Goal: Information Seeking & Learning: Check status

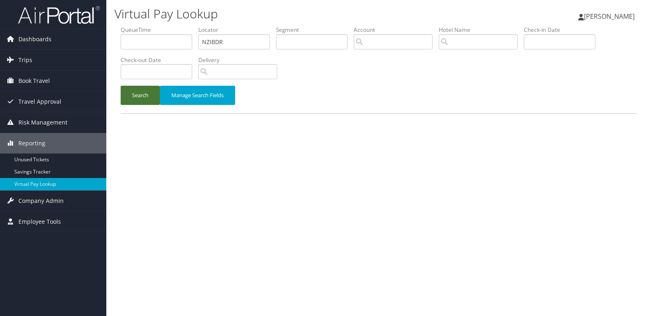
click at [144, 90] on button "Search" at bounding box center [140, 95] width 39 height 19
click at [141, 94] on button "Search" at bounding box center [140, 95] width 39 height 19
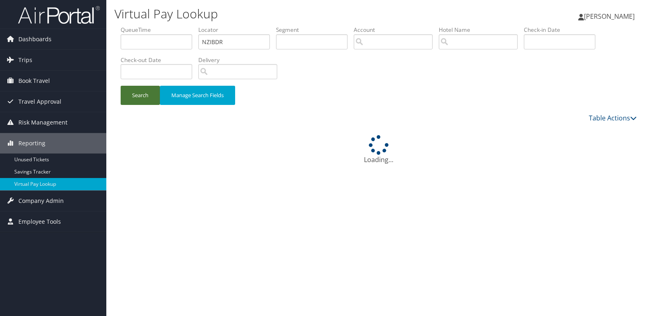
click at [141, 94] on button "Search" at bounding box center [140, 95] width 39 height 19
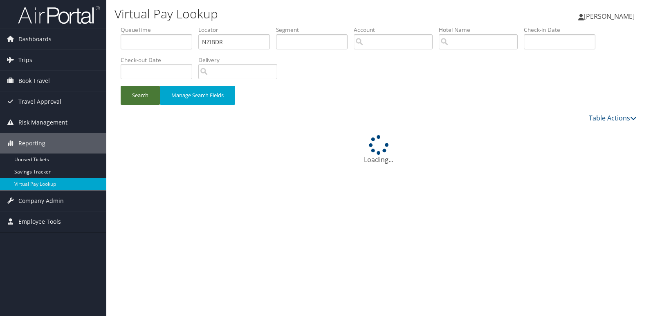
click at [141, 94] on button "Search" at bounding box center [140, 95] width 39 height 19
click at [141, 95] on button "Search" at bounding box center [140, 95] width 39 height 19
click at [142, 95] on button "Search" at bounding box center [140, 95] width 39 height 19
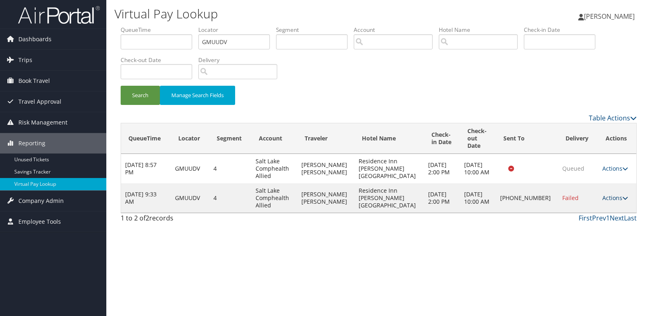
click at [609, 194] on link "Actions" at bounding box center [615, 198] width 26 height 8
click at [579, 206] on link "Resend" at bounding box center [586, 203] width 70 height 14
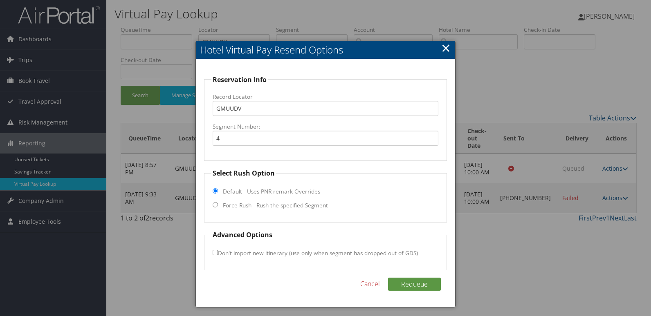
click at [243, 209] on label "Force Rush - Rush the specified Segment" at bounding box center [275, 206] width 105 height 8
click at [218, 208] on input "Force Rush - Rush the specified Segment" at bounding box center [215, 204] width 5 height 5
radio input "true"
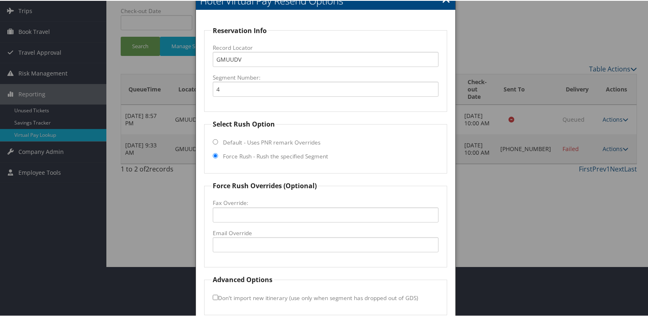
scroll to position [85, 0]
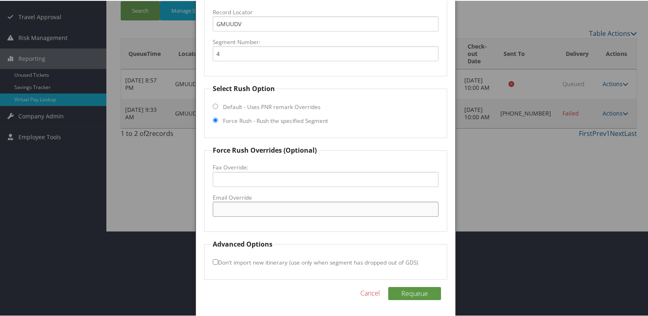
click at [241, 205] on input "Email Override" at bounding box center [326, 208] width 226 height 15
drag, startPoint x: 221, startPoint y: 212, endPoint x: 281, endPoint y: 197, distance: 61.5
drag, startPoint x: 278, startPoint y: 210, endPoint x: 89, endPoint y: 210, distance: 189.3
click at [89, 210] on body "Menu Dashboards ► AirPortal 360™ (Manager) My Travel Dashboard Trips ► Airtiner…" at bounding box center [325, 73] width 651 height 316
type input "avpri,ri@gmail.com"
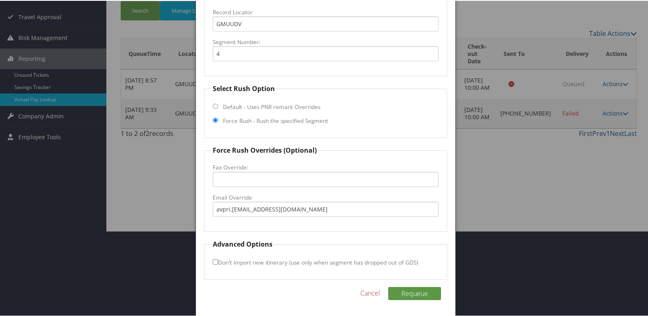
click at [293, 231] on fieldset "Force Rush Overrides (Optional) Fax Override: Email Override avpri,ri@gmail.com" at bounding box center [325, 188] width 243 height 87
drag, startPoint x: 417, startPoint y: 291, endPoint x: 439, endPoint y: 292, distance: 22.5
click at [416, 291] on button "Requeue" at bounding box center [414, 293] width 53 height 13
drag, startPoint x: 289, startPoint y: 211, endPoint x: 161, endPoint y: 224, distance: 128.5
click at [161, 224] on body "Menu Dashboards ► AirPortal 360™ (Manager) My Travel Dashboard Trips ► Airtiner…" at bounding box center [325, 73] width 651 height 316
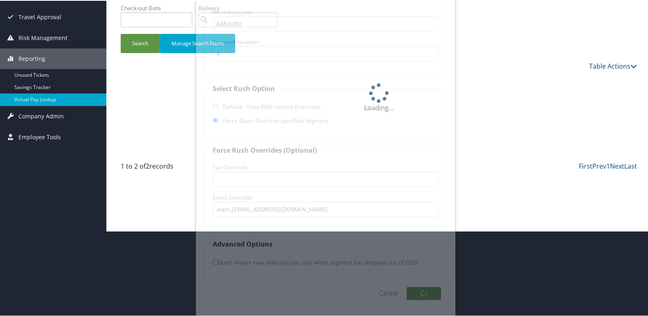
scroll to position [0, 0]
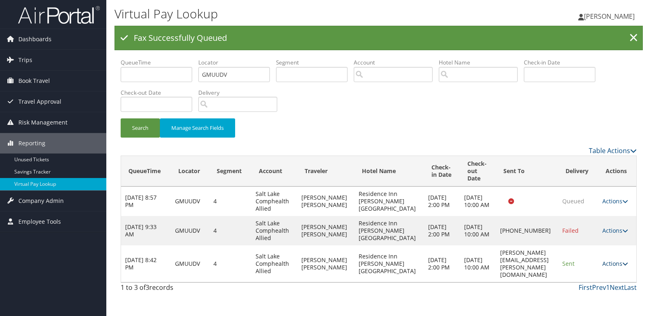
click at [612, 261] on link "Actions" at bounding box center [615, 264] width 26 height 8
click at [600, 282] on link "Logs" at bounding box center [601, 286] width 52 height 14
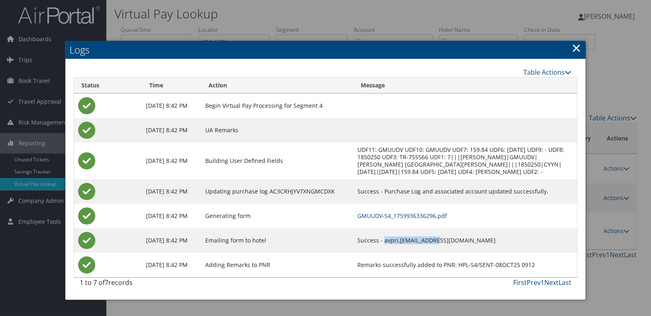
drag, startPoint x: 458, startPoint y: 247, endPoint x: 406, endPoint y: 246, distance: 51.9
click at [406, 246] on td "Success - avpri,ri@gmail.com" at bounding box center [465, 241] width 224 height 25
copy td "avpri,ri@gmail.com"
click at [617, 238] on div at bounding box center [325, 158] width 651 height 316
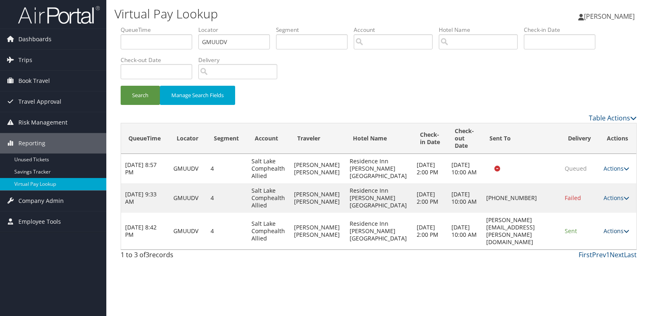
click at [616, 229] on link "Actions" at bounding box center [616, 231] width 26 height 8
drag, startPoint x: 592, startPoint y: 238, endPoint x: 588, endPoint y: 237, distance: 4.1
click at [592, 238] on link "Resend" at bounding box center [600, 240] width 52 height 14
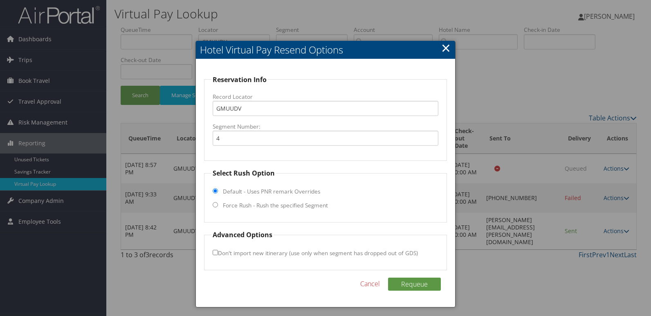
click at [223, 206] on label "Force Rush - Rush the specified Segment" at bounding box center [275, 206] width 105 height 8
click at [218, 206] on input "Force Rush - Rush the specified Segment" at bounding box center [215, 204] width 5 height 5
radio input "true"
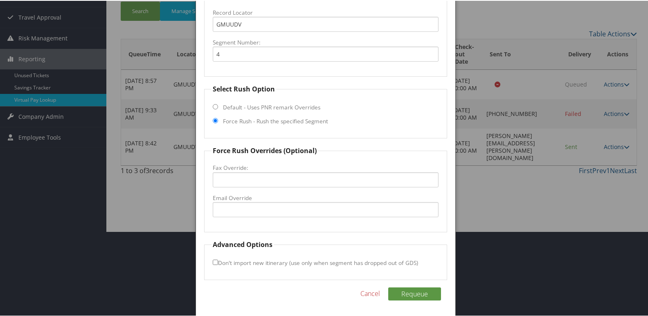
scroll to position [85, 0]
click at [245, 202] on input "Email Override" at bounding box center [326, 208] width 226 height 15
paste input "avpri,ri@gmail.com"
type input "avpri.ri@gmail.com"
click at [418, 294] on button "Requeue" at bounding box center [414, 293] width 53 height 13
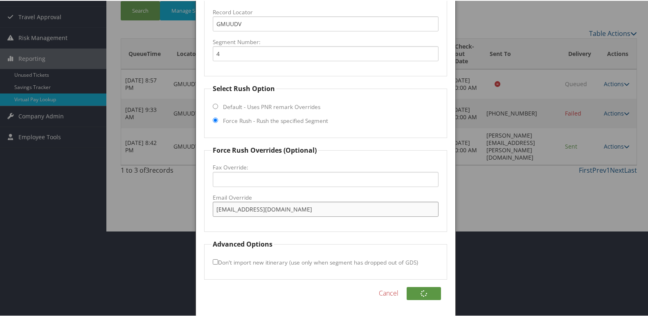
drag, startPoint x: 248, startPoint y: 217, endPoint x: 155, endPoint y: 217, distance: 93.6
click at [155, 217] on body "Menu Dashboards ► AirPortal 360™ (Manager) My Travel Dashboard Trips ► Airtiner…" at bounding box center [325, 73] width 651 height 316
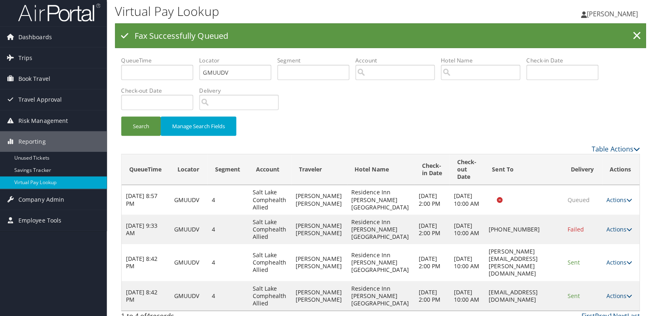
scroll to position [0, 0]
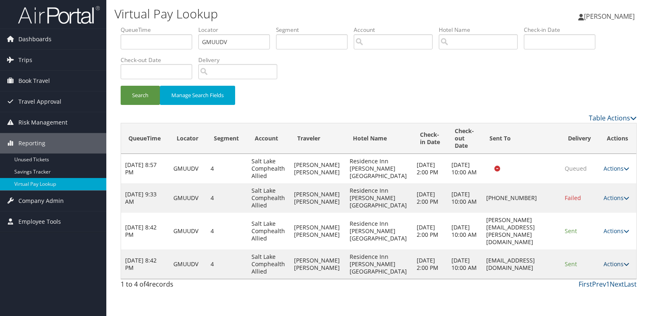
click at [619, 260] on link "Actions" at bounding box center [616, 264] width 26 height 8
click at [592, 280] on link "Logs" at bounding box center [600, 283] width 52 height 14
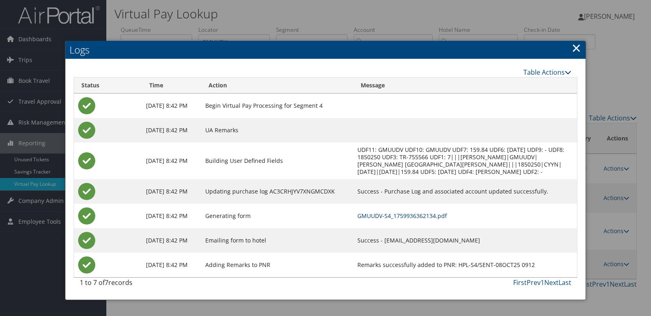
click at [399, 220] on link "GMUUDV-S4_1759936362134.pdf" at bounding box center [402, 216] width 90 height 8
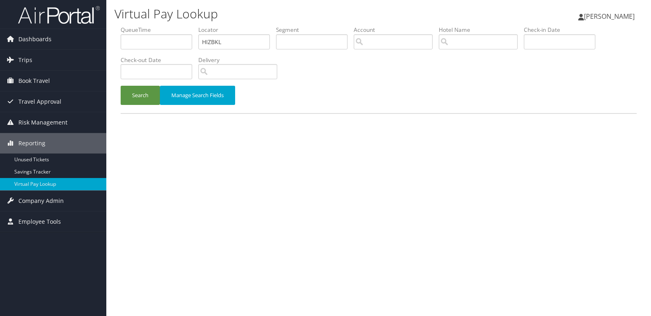
type input "HIZBKL"
click at [121, 86] on button "Search" at bounding box center [140, 95] width 39 height 19
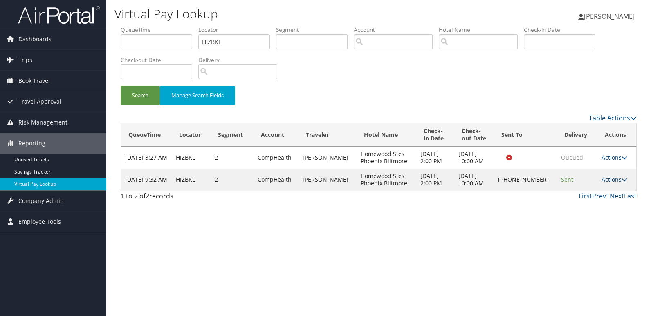
click at [621, 183] on icon at bounding box center [624, 180] width 6 height 6
click at [586, 204] on link "Logs" at bounding box center [587, 209] width 70 height 14
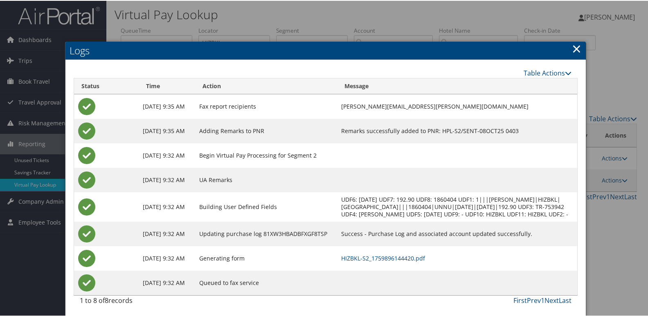
scroll to position [16, 0]
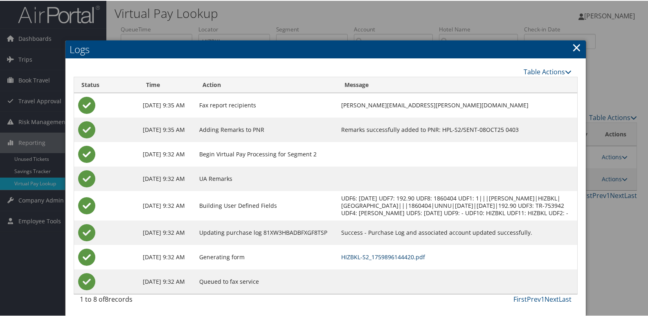
click at [410, 257] on link "HIZBKL-S2_1759896144420.pdf" at bounding box center [383, 257] width 84 height 8
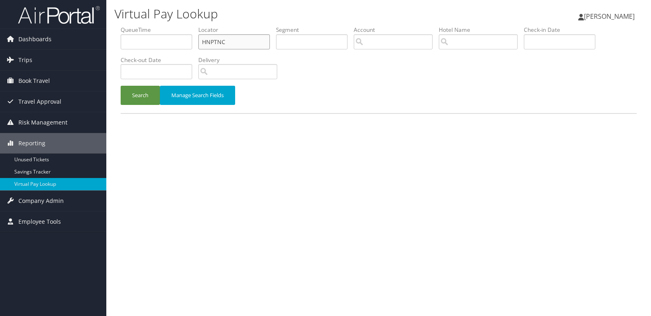
drag, startPoint x: 231, startPoint y: 37, endPoint x: 151, endPoint y: 39, distance: 80.6
click at [151, 26] on ul "QueueTime Locator HNPTNC Segment Account Traveler Hotel Name Check-in Date Chec…" at bounding box center [379, 26] width 516 height 0
paste input "JFRUOB"
type input "JFRUOB"
click at [121, 86] on button "Search" at bounding box center [140, 95] width 39 height 19
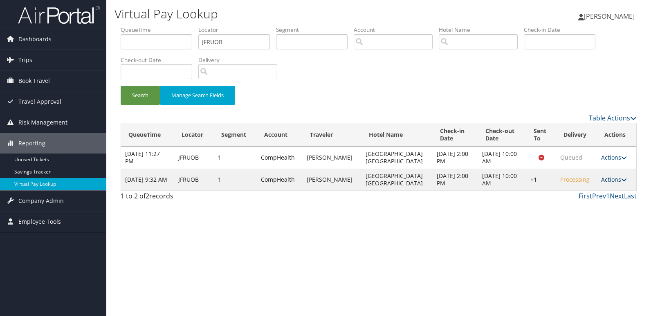
click at [616, 181] on link "Actions" at bounding box center [614, 180] width 26 height 8
click at [584, 199] on link "Logs" at bounding box center [588, 206] width 70 height 14
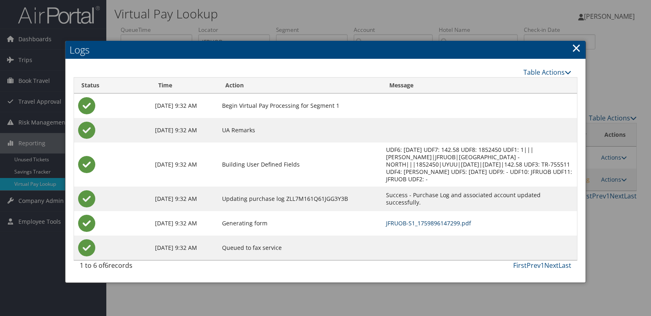
click at [406, 226] on link "JFRUOB-S1_1759896147299.pdf" at bounding box center [428, 224] width 85 height 8
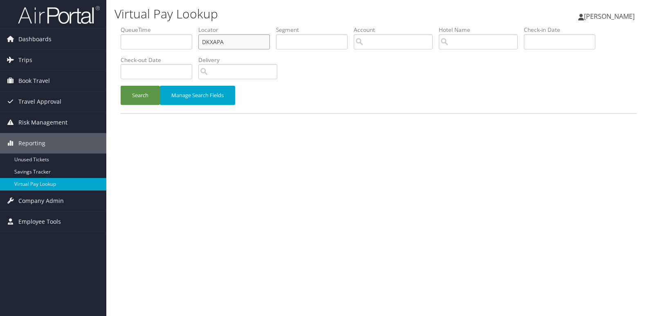
click at [175, 26] on ul "QueueTime Locator DKXAPA Segment Account Traveler Hotel Name Check-in Date Chec…" at bounding box center [379, 26] width 516 height 0
paste input "JFRUOB"
type input "JFRUOB"
click at [121, 86] on button "Search" at bounding box center [140, 95] width 39 height 19
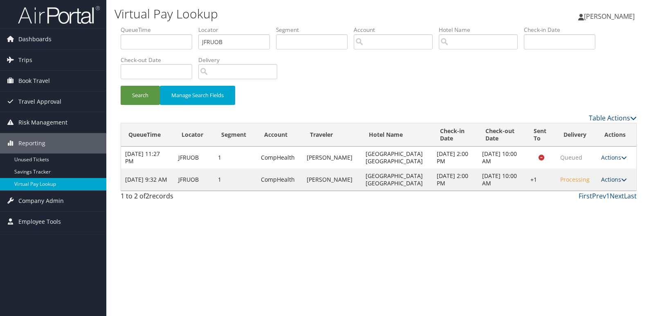
click at [607, 180] on link "Actions" at bounding box center [614, 180] width 26 height 8
click at [587, 204] on link "Logs" at bounding box center [588, 206] width 70 height 14
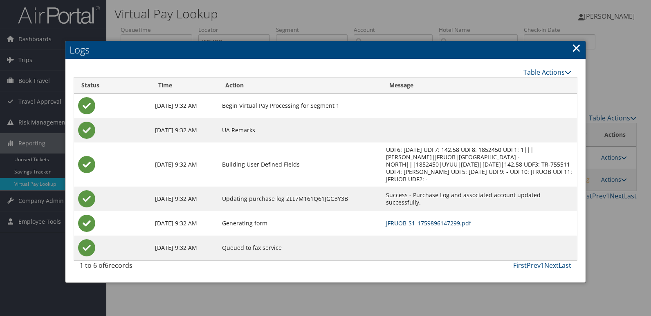
click at [404, 224] on link "JFRUOB-S1_1759896147299.pdf" at bounding box center [428, 224] width 85 height 8
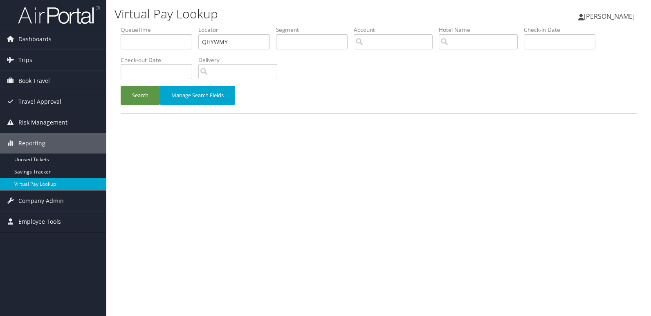
type input "QHYWMY"
click at [121, 86] on button "Search" at bounding box center [140, 95] width 39 height 19
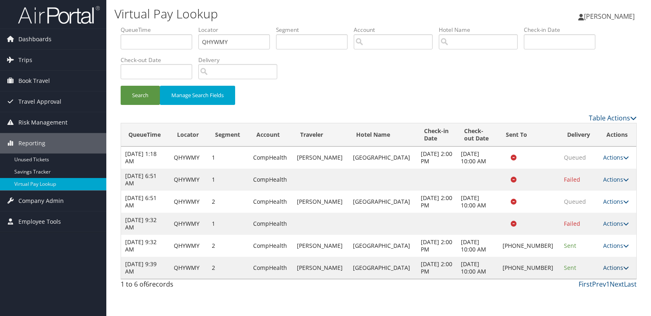
click at [612, 269] on link "Actions" at bounding box center [616, 268] width 26 height 8
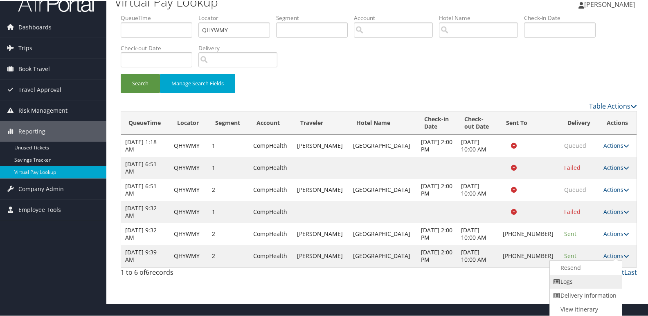
click at [580, 279] on link "Logs" at bounding box center [584, 281] width 70 height 14
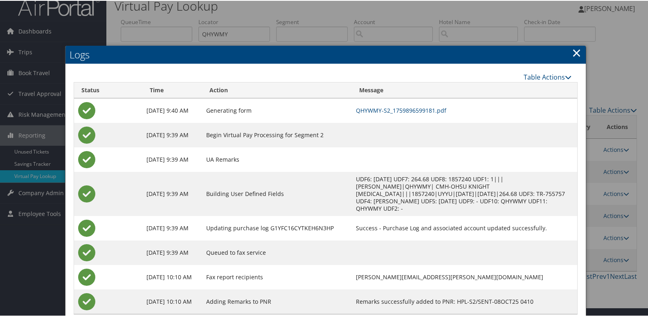
scroll to position [21, 0]
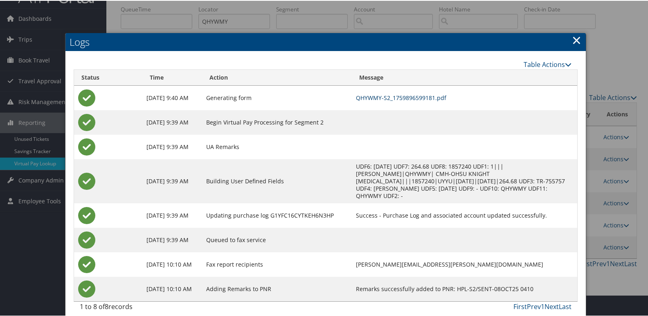
click at [410, 96] on link "QHYWMY-S2_1759896599181.pdf" at bounding box center [401, 97] width 90 height 8
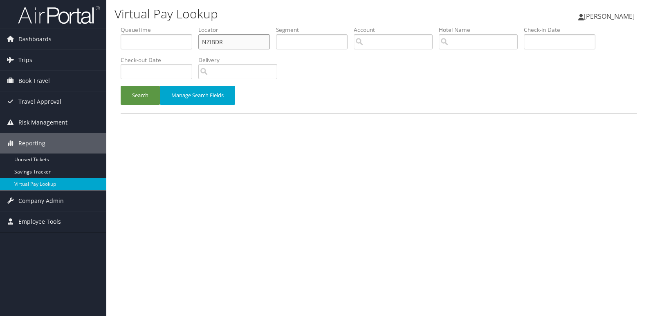
drag, startPoint x: 230, startPoint y: 42, endPoint x: 184, endPoint y: 41, distance: 46.6
click at [184, 26] on ul "QueueTime Locator NZIBDR Segment Account Traveler Hotel Name Check-in Date Chec…" at bounding box center [379, 26] width 516 height 0
paste input "EXWCSQ"
type input "EXWCSQ"
click at [121, 86] on button "Search" at bounding box center [140, 95] width 39 height 19
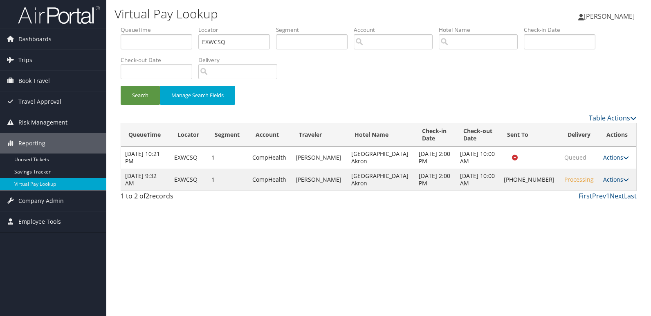
click at [607, 184] on td "Actions Resend Logs Delivery Information View Itinerary" at bounding box center [617, 180] width 37 height 22
click at [608, 183] on link "Actions" at bounding box center [616, 180] width 26 height 8
click at [590, 206] on link "Logs" at bounding box center [587, 206] width 70 height 14
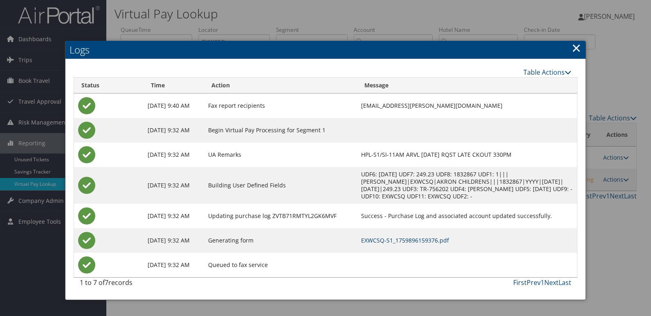
click at [425, 239] on link "EXWCSQ-S1_1759896159376.pdf" at bounding box center [405, 241] width 88 height 8
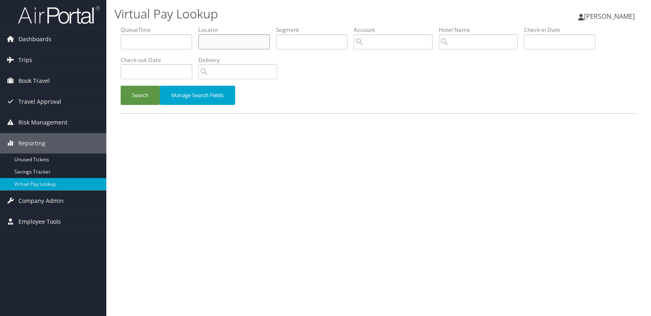
click at [215, 38] on input "text" at bounding box center [234, 41] width 72 height 15
paste input "HIZBKL"
type input "HIZBKL"
click at [121, 86] on button "Search" at bounding box center [140, 95] width 39 height 19
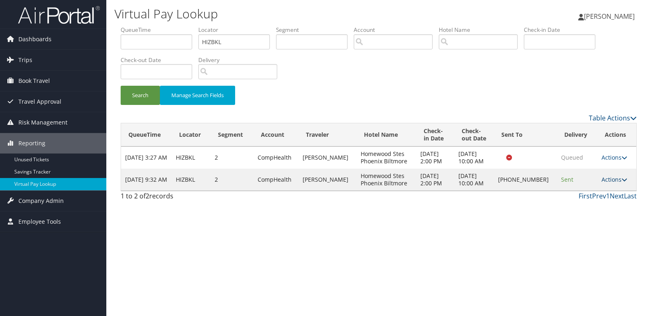
click at [608, 184] on link "Actions" at bounding box center [614, 180] width 26 height 8
click at [587, 207] on link "Logs" at bounding box center [587, 209] width 70 height 14
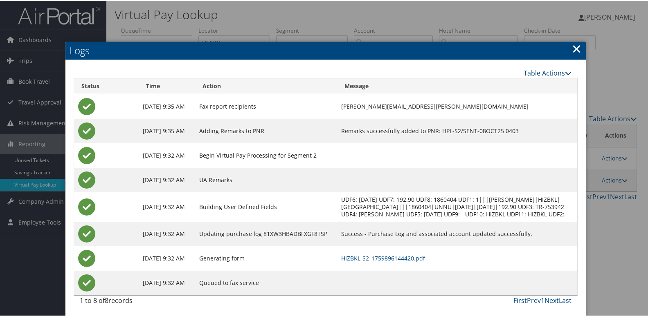
click at [398, 270] on td "HIZBKL-S2_1759896144420.pdf" at bounding box center [457, 258] width 240 height 25
click at [410, 262] on link "HIZBKL-S2_1759896144420.pdf" at bounding box center [383, 258] width 84 height 8
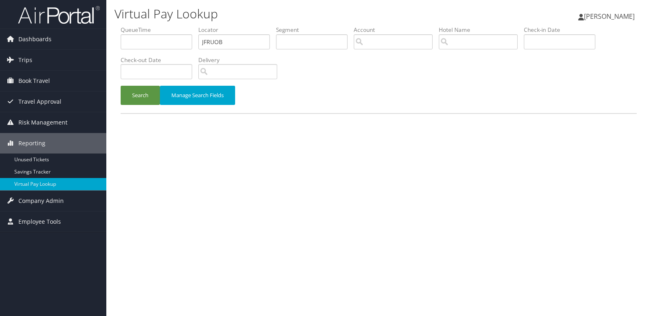
click at [196, 26] on ul "QueueTime Locator JFRUOB Segment Account Traveler Hotel Name Check-in Date Chec…" at bounding box center [379, 26] width 516 height 0
type input "EJOJFG"
click at [121, 86] on button "Search" at bounding box center [140, 95] width 39 height 19
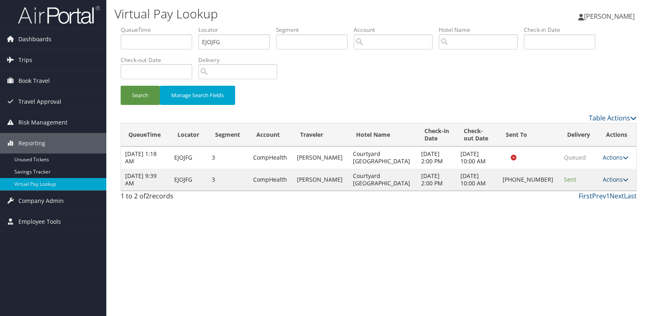
click at [604, 182] on link "Actions" at bounding box center [616, 180] width 26 height 8
click at [592, 205] on link "Logs" at bounding box center [587, 206] width 70 height 14
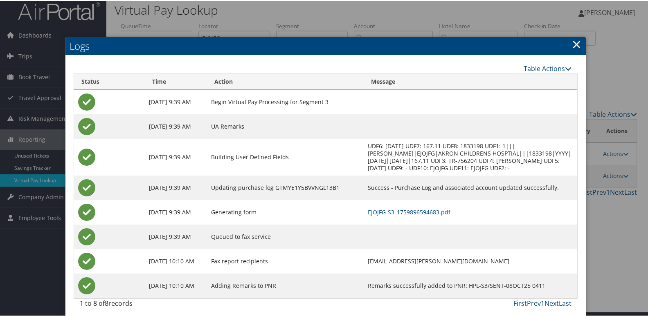
scroll to position [9, 0]
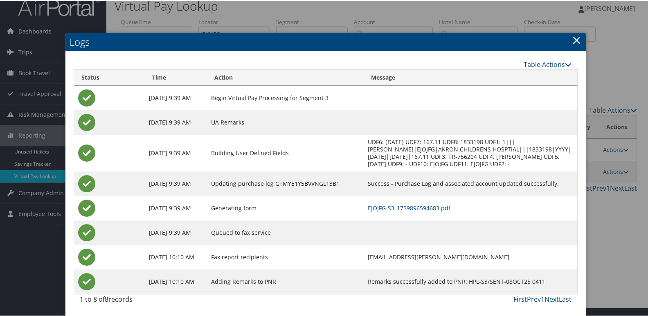
click at [389, 198] on td "EJOJFG-S3_1759896594683.pdf" at bounding box center [469, 207] width 213 height 25
click at [392, 208] on link "EJOJFG-S3_1759896594683.pdf" at bounding box center [408, 208] width 83 height 8
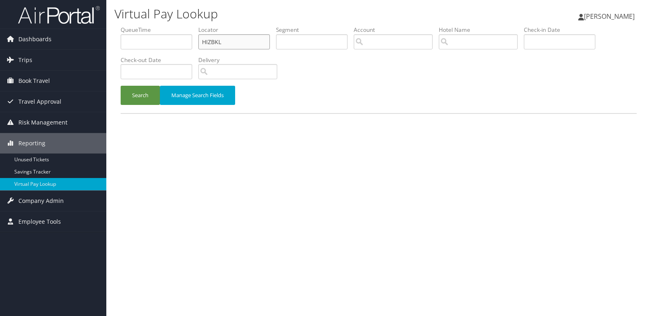
drag, startPoint x: 225, startPoint y: 45, endPoint x: 204, endPoint y: 42, distance: 21.5
click at [204, 42] on input "HIZBKL" at bounding box center [234, 41] width 72 height 15
paste input "MJUBI"
type input "MJUBIL"
click at [146, 90] on button "Search" at bounding box center [140, 95] width 39 height 19
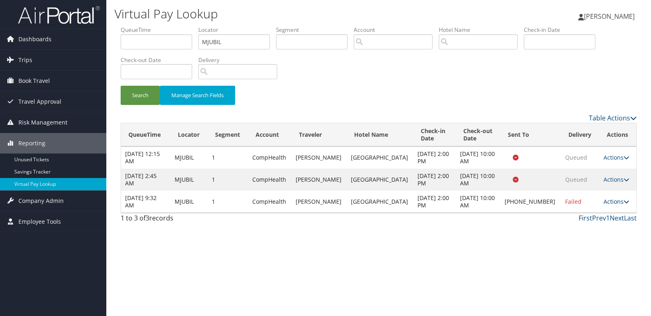
click at [608, 199] on link "Actions" at bounding box center [616, 202] width 26 height 8
click at [583, 223] on link "Logs" at bounding box center [587, 228] width 70 height 14
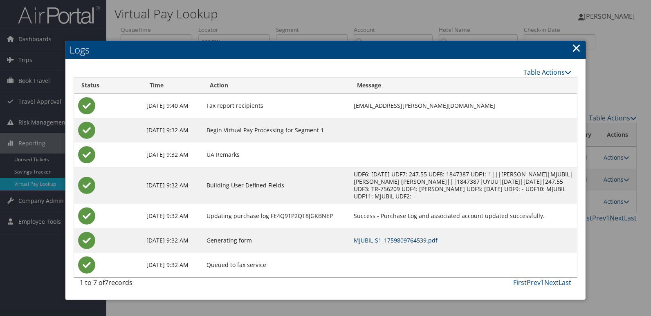
click at [418, 243] on link "MJUBIL-S1_1759809764539.pdf" at bounding box center [396, 241] width 84 height 8
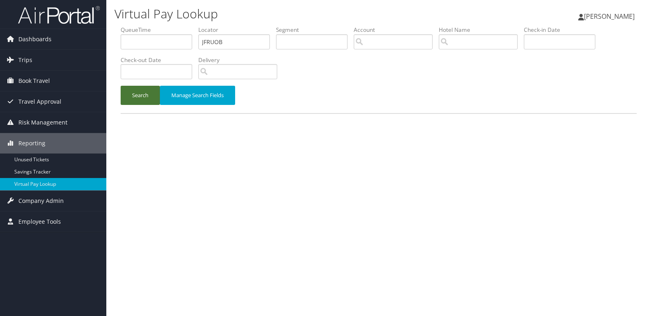
click at [139, 94] on button "Search" at bounding box center [140, 95] width 39 height 19
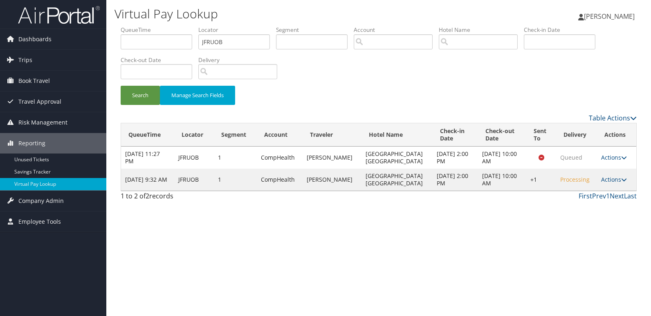
click at [609, 175] on td "Actions Resend Logs Delivery Information View Itinerary" at bounding box center [616, 180] width 39 height 22
click at [606, 179] on link "Actions" at bounding box center [614, 180] width 26 height 8
click at [584, 198] on link "Resend" at bounding box center [588, 192] width 70 height 14
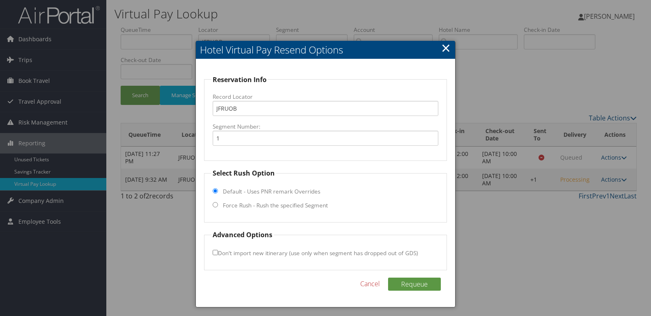
click at [279, 204] on label "Force Rush - Rush the specified Segment" at bounding box center [275, 206] width 105 height 8
click at [218, 204] on input "Force Rush - Rush the specified Segment" at bounding box center [215, 204] width 5 height 5
radio input "true"
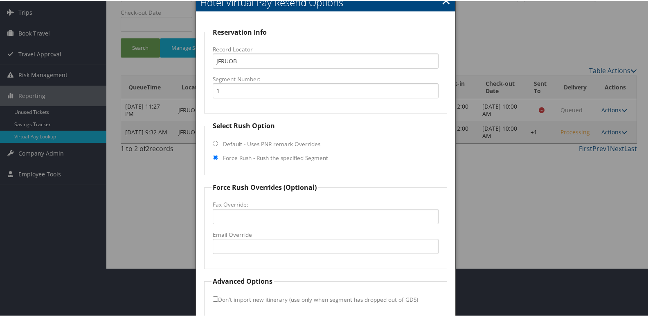
scroll to position [85, 0]
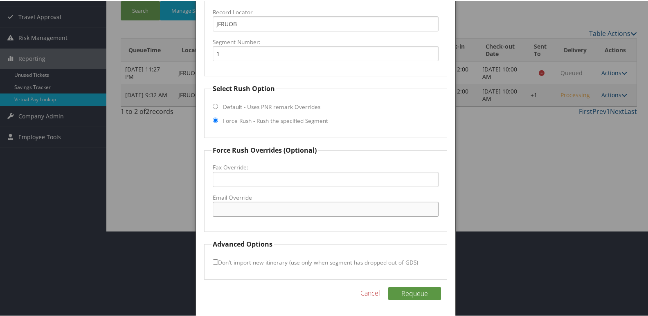
click at [237, 206] on input "Email Override" at bounding box center [326, 208] width 226 height 15
drag, startPoint x: 243, startPoint y: 212, endPoint x: 276, endPoint y: 212, distance: 32.3
click at [243, 211] on input "gsr@fairfieldcl.com" at bounding box center [326, 208] width 226 height 15
drag, startPoint x: 277, startPoint y: 208, endPoint x: 206, endPoint y: 220, distance: 71.6
click at [206, 220] on fieldset "Force Rush Overrides (Optional) Fax Override: Email Override gsr@fairfieldcl.com" at bounding box center [325, 188] width 243 height 87
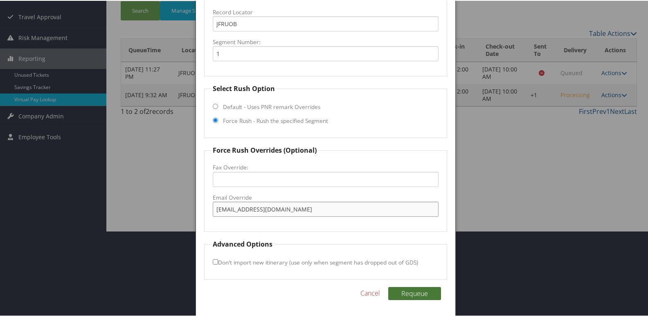
type input "gsr@fairfieldcl.com"
click at [417, 292] on button "Requeue" at bounding box center [414, 293] width 53 height 13
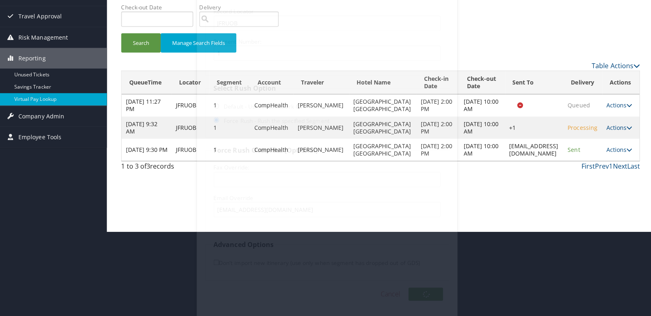
scroll to position [0, 0]
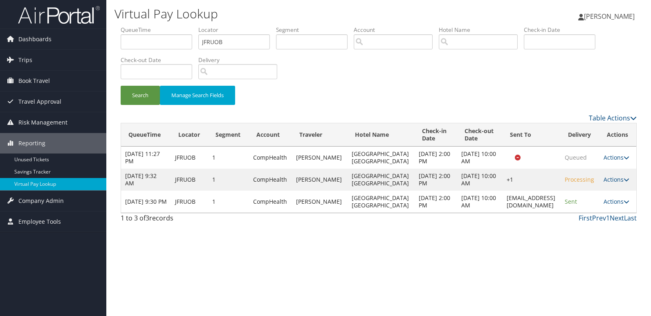
click at [613, 233] on div "Virtual Pay Lookup Luke Perry Luke Perry My Settings Travel Agency Contacts Vie…" at bounding box center [378, 158] width 544 height 316
click at [613, 202] on link "Actions" at bounding box center [616, 202] width 26 height 8
click at [591, 228] on link "Logs" at bounding box center [600, 228] width 52 height 14
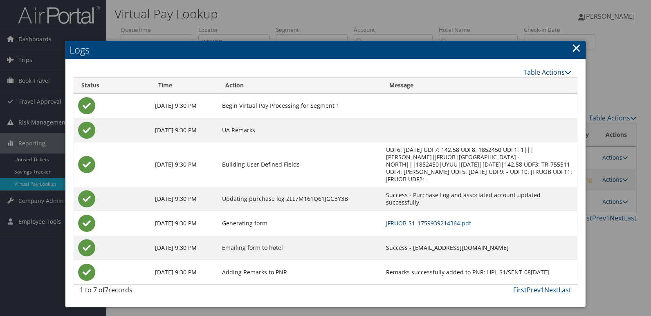
click at [392, 227] on td "JFRUOB-S1_1759939214364.pdf" at bounding box center [479, 223] width 195 height 25
click at [397, 220] on link "JFRUOB-S1_1759939214364.pdf" at bounding box center [428, 224] width 85 height 8
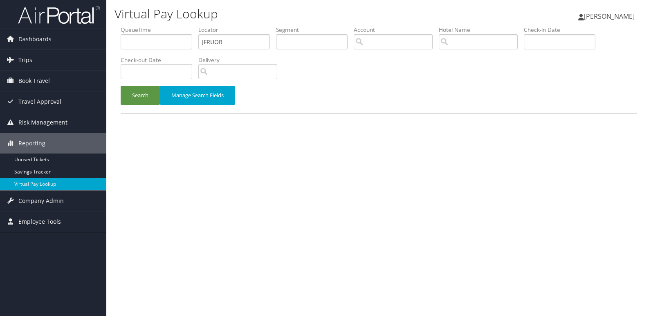
click at [136, 26] on ul "QueueTime Locator JFRUOB Segment Account Traveler Hotel Name Check-in Date Chec…" at bounding box center [379, 26] width 516 height 0
type input "GVGPKS"
click at [121, 86] on button "Search" at bounding box center [140, 95] width 39 height 19
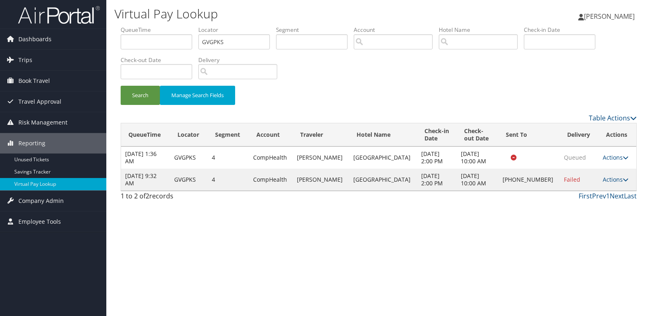
click at [611, 174] on td "Actions Resend Logs Delivery Information View Itinerary" at bounding box center [617, 180] width 38 height 22
click at [607, 177] on link "Actions" at bounding box center [616, 180] width 26 height 8
click at [577, 199] on link "Logs" at bounding box center [587, 206] width 70 height 14
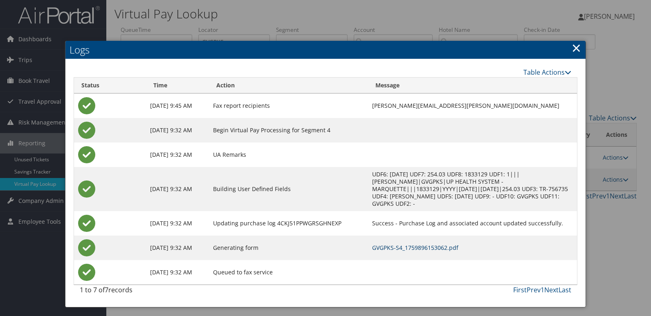
click at [385, 244] on link "GVGPKS-S4_1759896153062.pdf" at bounding box center [415, 248] width 86 height 8
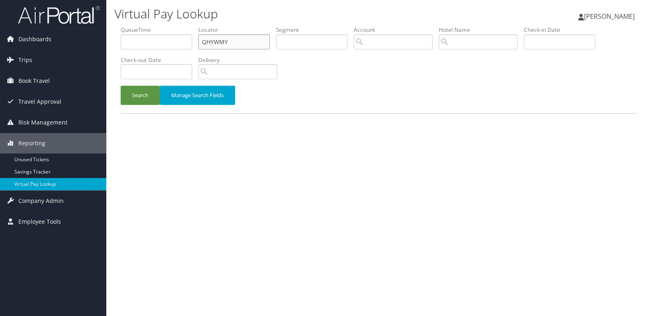
drag, startPoint x: 0, startPoint y: 0, endPoint x: 181, endPoint y: 42, distance: 186.3
click at [183, 26] on ul "QueueTime Locator QHYWMY Segment Account Traveler Hotel Name Check-in Date Chec…" at bounding box center [379, 26] width 516 height 0
paste input "JLGRJM"
type input "JLGRJM"
click at [146, 89] on button "Search" at bounding box center [140, 95] width 39 height 19
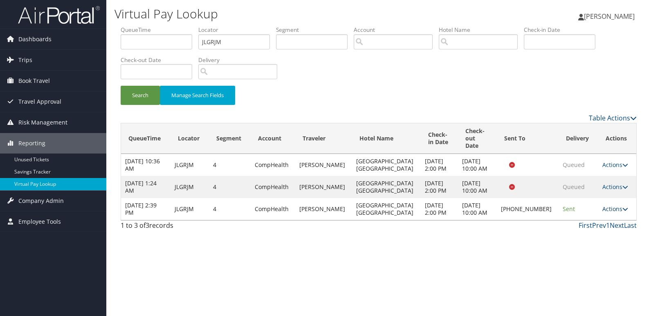
click at [604, 206] on link "Actions" at bounding box center [615, 209] width 26 height 8
click at [581, 229] on link "Logs" at bounding box center [586, 231] width 70 height 14
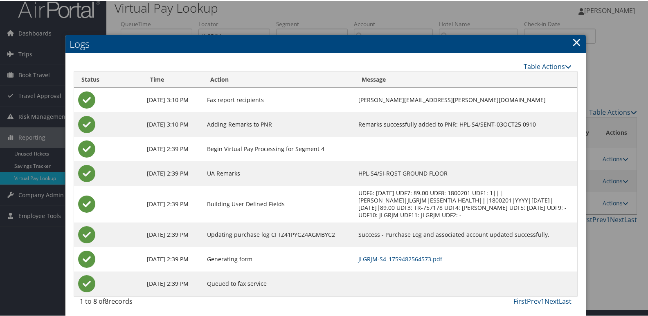
scroll to position [9, 0]
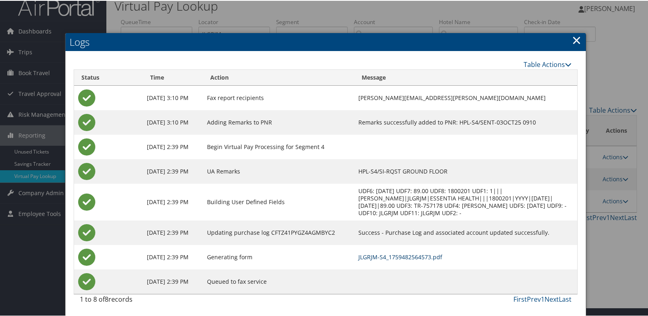
click at [383, 257] on link "JLGRJM-S4_1759482564573.pdf" at bounding box center [400, 257] width 84 height 8
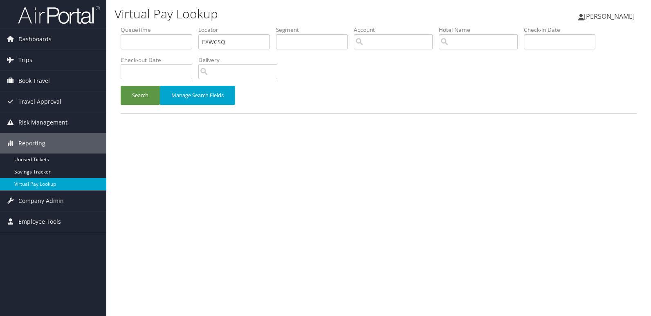
click at [140, 99] on button "Search" at bounding box center [140, 95] width 39 height 19
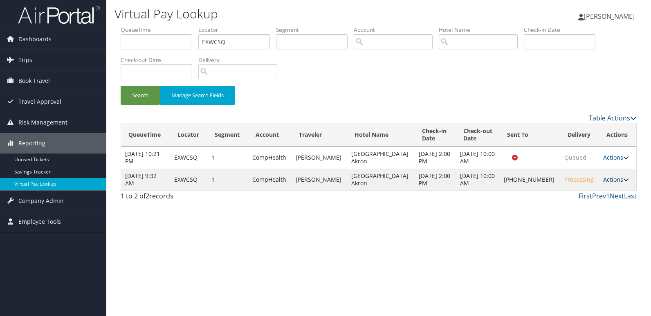
click at [613, 182] on link "Actions" at bounding box center [616, 180] width 26 height 8
click at [599, 190] on link "Resend" at bounding box center [587, 192] width 70 height 14
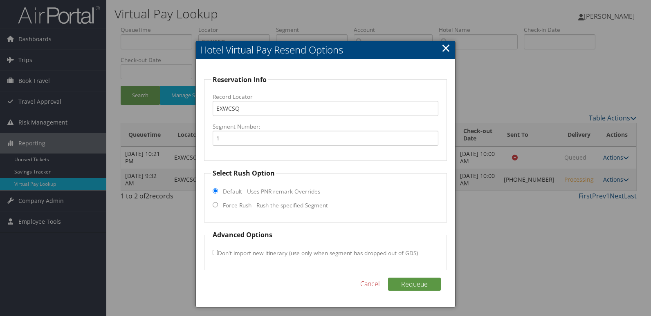
drag, startPoint x: 262, startPoint y: 205, endPoint x: 277, endPoint y: 203, distance: 14.9
click at [262, 206] on label "Force Rush - Rush the specified Segment" at bounding box center [275, 206] width 105 height 8
click at [218, 206] on input "Force Rush - Rush the specified Segment" at bounding box center [215, 204] width 5 height 5
radio input "true"
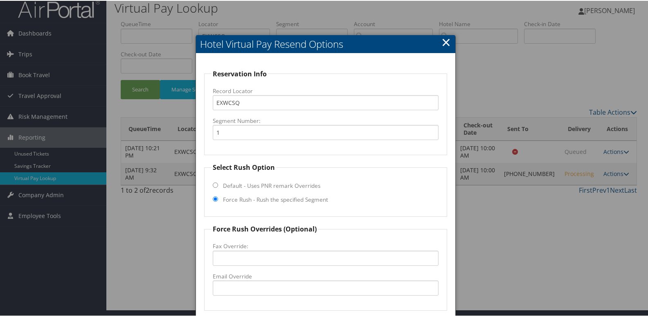
scroll to position [85, 0]
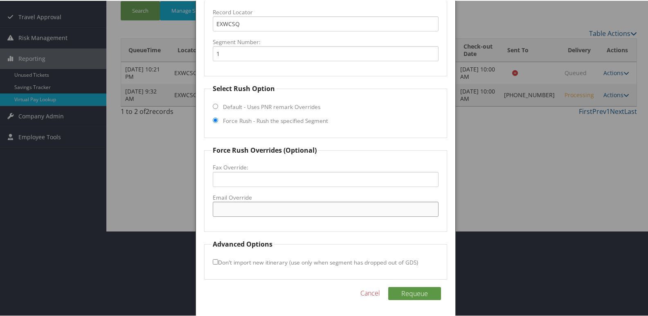
click at [264, 209] on input "Email Override" at bounding box center [326, 208] width 226 height 15
drag, startPoint x: 314, startPoint y: 210, endPoint x: 241, endPoint y: 223, distance: 73.9
click at [241, 223] on fieldset "Force Rush Overrides (Optional) Fax Override: Email Override thomas.wright@cres…" at bounding box center [325, 188] width 243 height 87
type input "thomas.wright@crestlionehotels.com"
click at [240, 223] on fieldset "Force Rush Overrides (Optional) Fax Override: Email Override thomas.wright@cres…" at bounding box center [325, 188] width 243 height 87
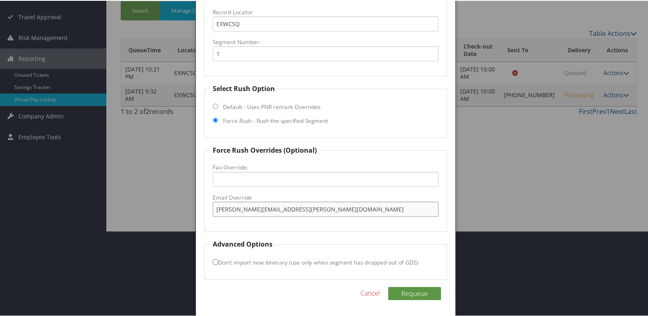
drag, startPoint x: 326, startPoint y: 213, endPoint x: 212, endPoint y: 211, distance: 114.1
click at [213, 211] on input "thomas.wright@crestlionehotels.com" at bounding box center [326, 208] width 226 height 15
click at [423, 295] on button "Requeue" at bounding box center [414, 293] width 53 height 13
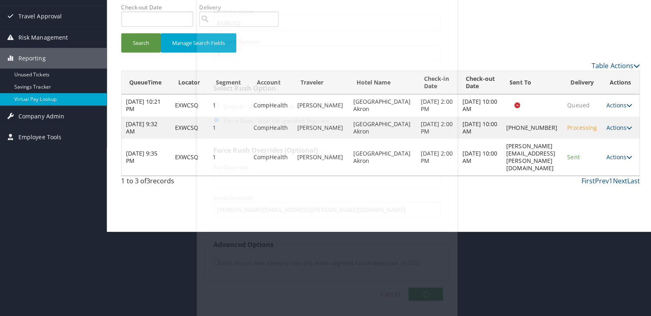
scroll to position [0, 0]
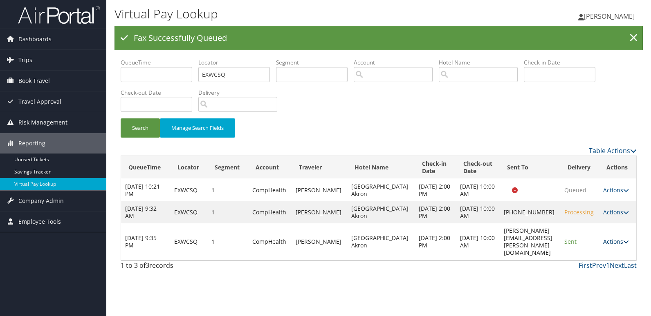
click at [615, 246] on link "Actions" at bounding box center [616, 242] width 26 height 8
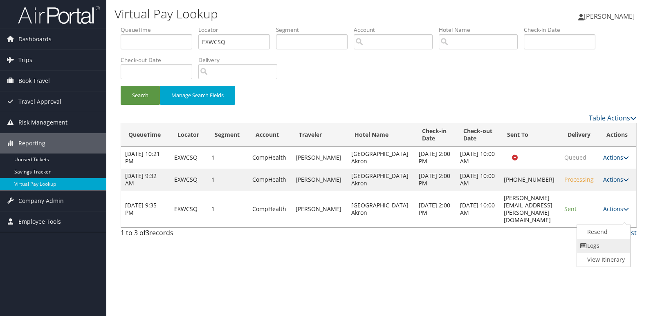
click at [599, 278] on div "Virtual Pay Lookup Luke Perry Luke Perry My Settings Travel Agency Contacts Vie…" at bounding box center [378, 158] width 544 height 316
click at [616, 225] on td "Actions Resend Logs View Itinerary" at bounding box center [617, 209] width 37 height 37
click at [618, 213] on link "Actions" at bounding box center [616, 209] width 26 height 8
click at [597, 250] on link "Logs" at bounding box center [603, 246] width 52 height 14
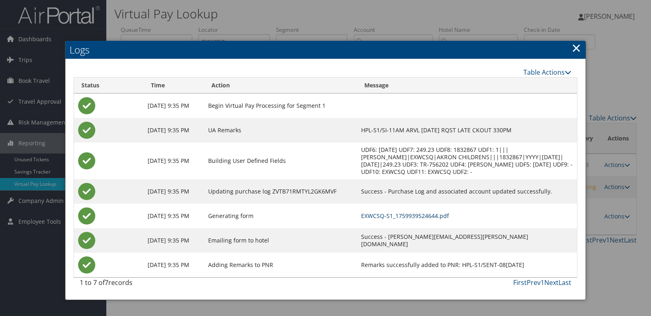
click at [393, 218] on link "EXWCSQ-S1_1759939524644.pdf" at bounding box center [405, 216] width 88 height 8
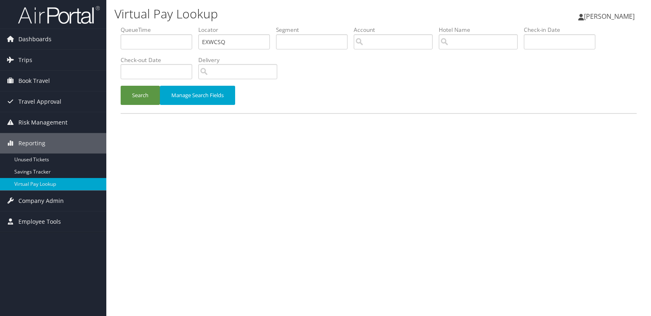
click at [128, 100] on button "Search" at bounding box center [140, 95] width 39 height 19
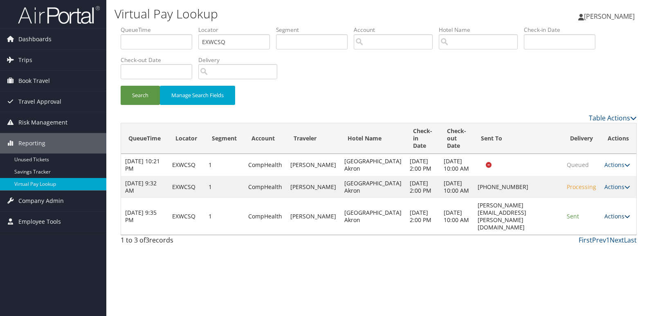
click at [609, 220] on link "Actions" at bounding box center [617, 217] width 26 height 8
click at [598, 256] on link "Resend" at bounding box center [600, 258] width 52 height 14
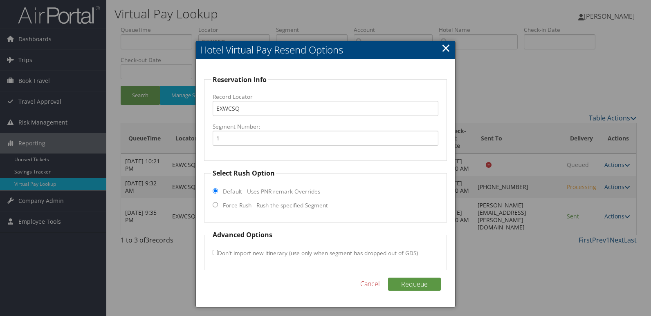
click at [234, 206] on label "Force Rush - Rush the specified Segment" at bounding box center [275, 206] width 105 height 8
click at [218, 206] on input "Force Rush - Rush the specified Segment" at bounding box center [215, 204] width 5 height 5
radio input "true"
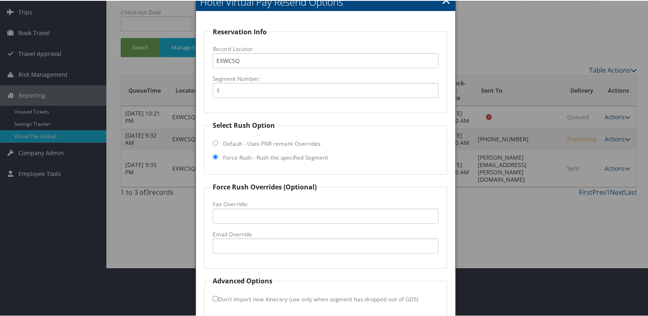
scroll to position [85, 0]
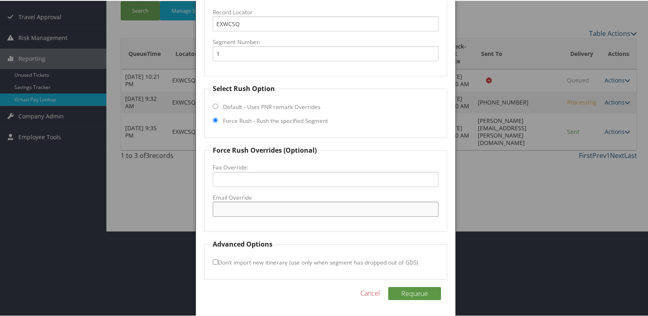
click at [229, 204] on input "Email Override" at bounding box center [326, 208] width 226 height 15
paste input "thomas.wright@crestlionehotels.com"
drag, startPoint x: 280, startPoint y: 210, endPoint x: 286, endPoint y: 210, distance: 6.1
click at [279, 210] on input "thomas.wright@crestlionehotels.com" at bounding box center [326, 208] width 226 height 15
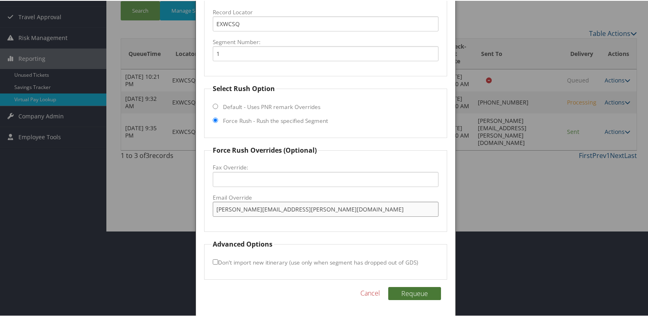
type input "thomas.wright@crestlinehotels.com"
click at [406, 294] on button "Requeue" at bounding box center [414, 293] width 53 height 13
drag, startPoint x: 329, startPoint y: 211, endPoint x: 216, endPoint y: 211, distance: 112.4
click at [216, 211] on input "thomas.wright@crestlinehotels.com" at bounding box center [326, 208] width 226 height 15
click at [277, 236] on form "Reservation Info Record Locator EXWCSQ Segment Number: 1 Select Rush Option Def…" at bounding box center [325, 134] width 243 height 290
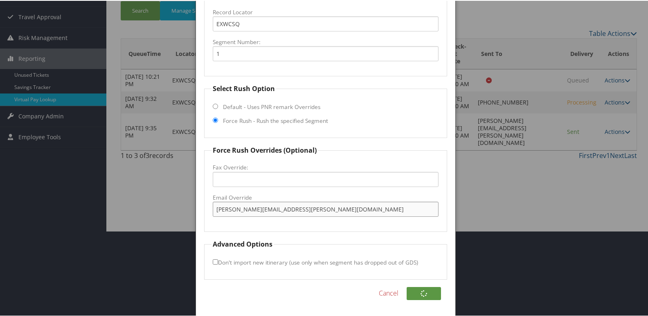
drag, startPoint x: 324, startPoint y: 209, endPoint x: 132, endPoint y: 202, distance: 191.4
click at [132, 202] on body "Menu Dashboards ► AirPortal 360™ (Manager) My Travel Dashboard Trips ► Airtiner…" at bounding box center [325, 73] width 651 height 316
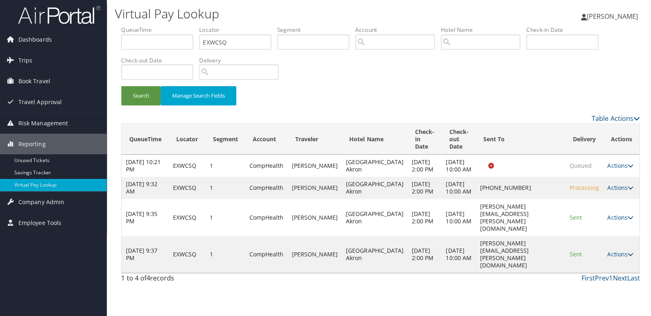
scroll to position [0, 0]
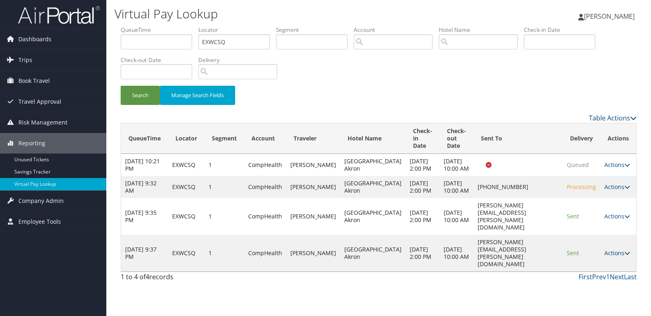
click at [613, 257] on link "Actions" at bounding box center [617, 253] width 26 height 8
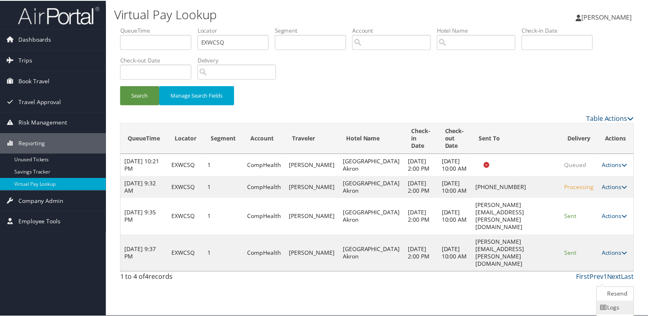
scroll to position [28, 0]
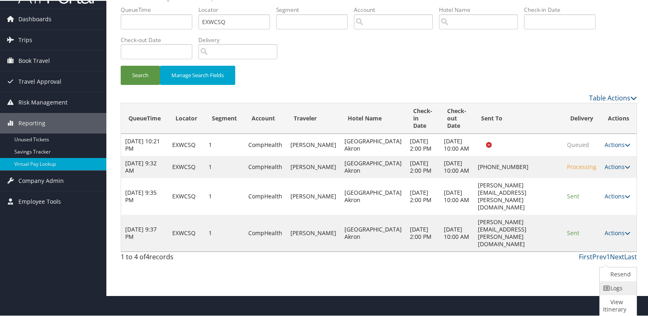
click at [606, 287] on icon at bounding box center [606, 288] width 7 height 6
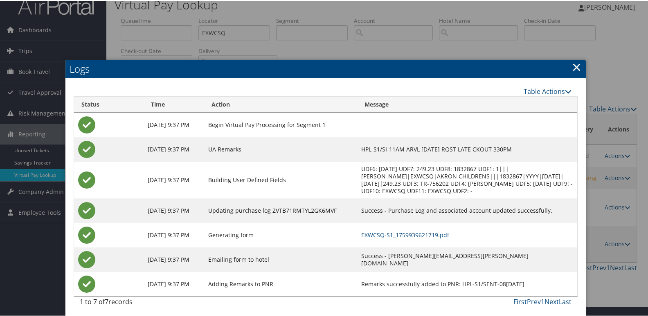
scroll to position [12, 0]
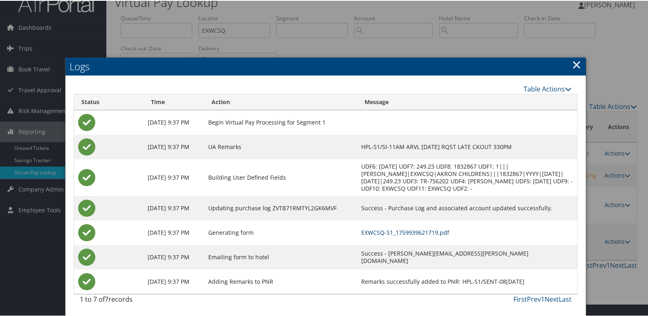
click at [394, 229] on link "EXWCSQ-S1_1759939621719.pdf" at bounding box center [405, 232] width 88 height 8
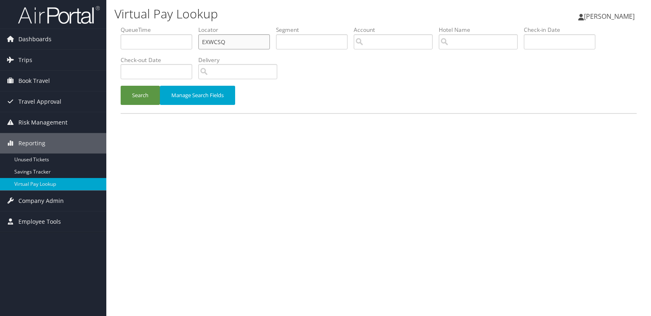
drag, startPoint x: 217, startPoint y: 43, endPoint x: 156, endPoint y: 44, distance: 60.5
click at [157, 26] on ul "QueueTime Locator EXWCSQ Segment Account Traveler Hotel Name Check-in Date Chec…" at bounding box center [379, 26] width 516 height 0
paste input "SKRWQK"
type input "SKRWQK"
click at [137, 92] on button "Search" at bounding box center [140, 95] width 39 height 19
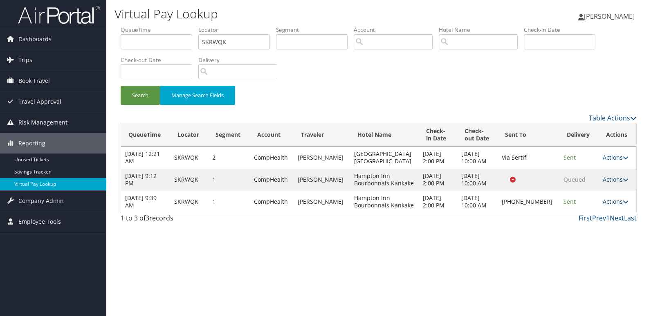
click at [603, 200] on link "Actions" at bounding box center [616, 202] width 26 height 8
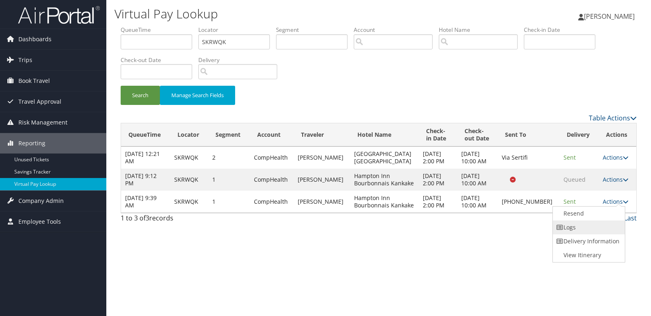
click at [574, 229] on link "Logs" at bounding box center [588, 228] width 70 height 14
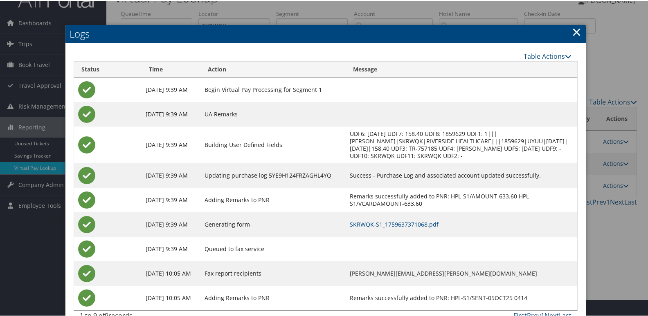
scroll to position [33, 0]
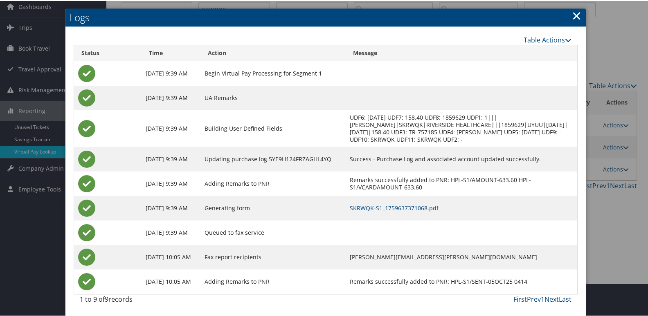
click at [376, 203] on td "SKRWQK-S1_1759637371068.pdf" at bounding box center [460, 207] width 231 height 25
click at [376, 205] on link "SKRWQK-S1_1759637371068.pdf" at bounding box center [394, 208] width 89 height 8
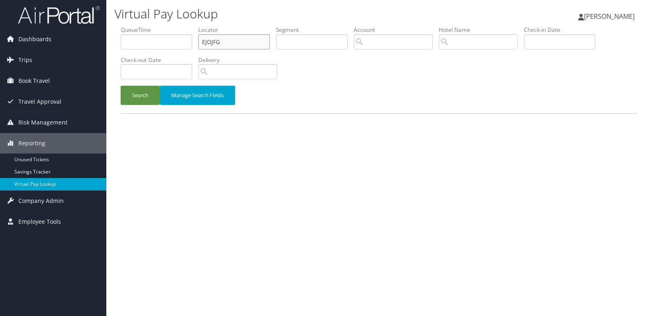
drag, startPoint x: 0, startPoint y: 0, endPoint x: 171, endPoint y: 44, distance: 176.4
click at [171, 26] on ul "QueueTime Locator EJOJFG Segment Account Traveler Hotel Name Check-in Date Chec…" at bounding box center [379, 26] width 516 height 0
drag, startPoint x: 237, startPoint y: 41, endPoint x: 137, endPoint y: 47, distance: 100.3
click at [137, 26] on ul "QueueTime Locator EJOJFG Segment Account Traveler Hotel Name Check-in Date Chec…" at bounding box center [379, 26] width 516 height 0
paste input "IRHWKO"
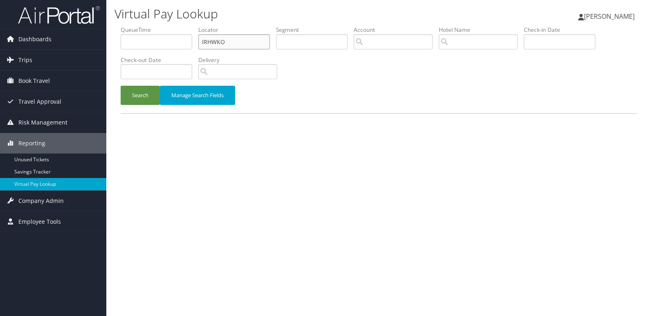
type input "IRHWKO"
click at [121, 86] on button "Search" at bounding box center [140, 95] width 39 height 19
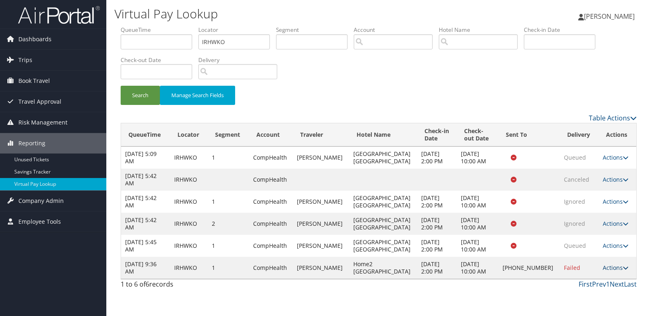
click at [604, 270] on link "Actions" at bounding box center [616, 268] width 26 height 8
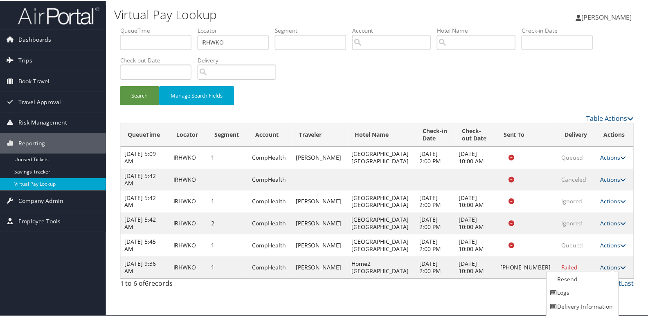
scroll to position [13, 0]
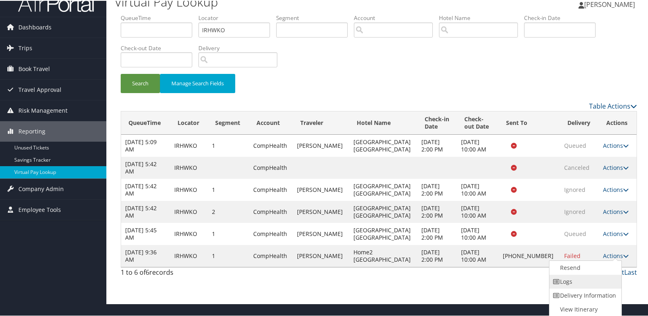
click at [583, 280] on link "Logs" at bounding box center [584, 281] width 70 height 14
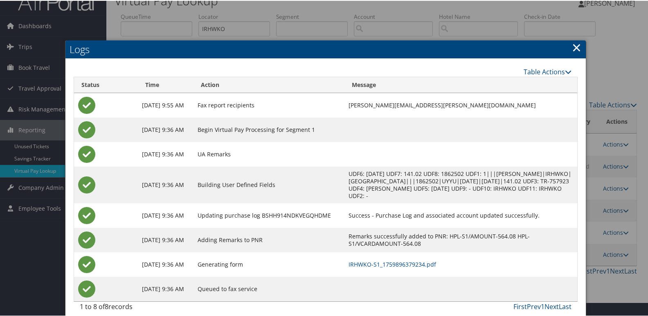
scroll to position [21, 0]
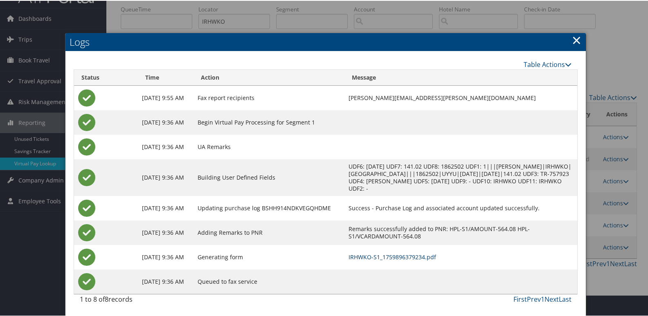
click at [390, 256] on link "IRHWKO-S1_1759896379234.pdf" at bounding box center [391, 257] width 87 height 8
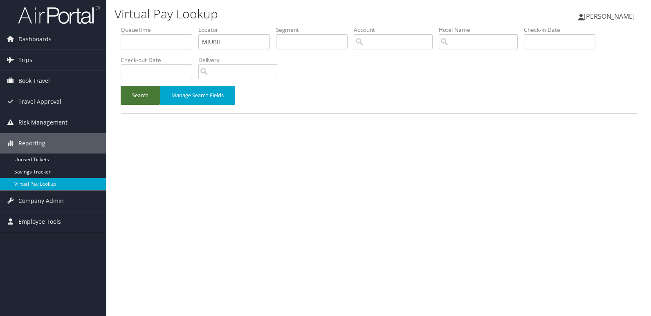
click at [136, 91] on button "Search" at bounding box center [140, 95] width 39 height 19
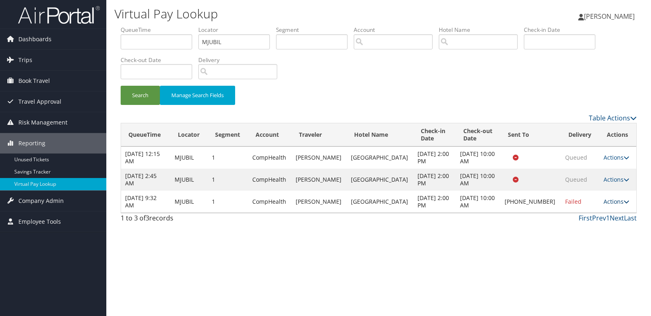
click at [613, 202] on link "Actions" at bounding box center [616, 202] width 26 height 8
click at [572, 233] on link "Logs" at bounding box center [587, 228] width 70 height 14
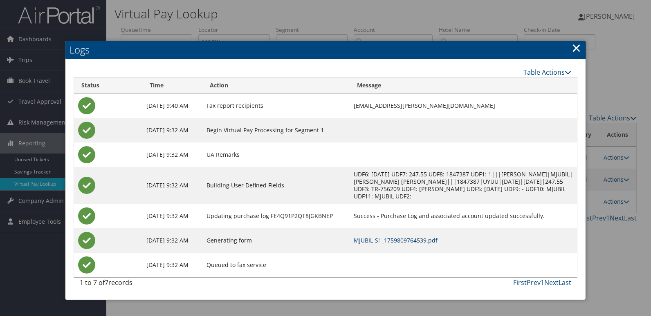
click at [400, 237] on link "MJUBIL-S1_1759809764539.pdf" at bounding box center [396, 241] width 84 height 8
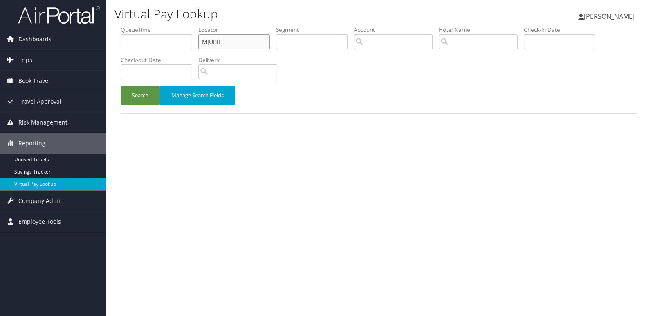
drag, startPoint x: 0, startPoint y: 0, endPoint x: 171, endPoint y: 45, distance: 177.0
click at [171, 26] on ul "QueueTime Locator MJUBIL Segment Account Traveler Hotel Name Check-in Date Chec…" at bounding box center [379, 26] width 516 height 0
paste input "FZUCYF"
type input "FZUCYF"
click at [131, 96] on button "Search" at bounding box center [140, 95] width 39 height 19
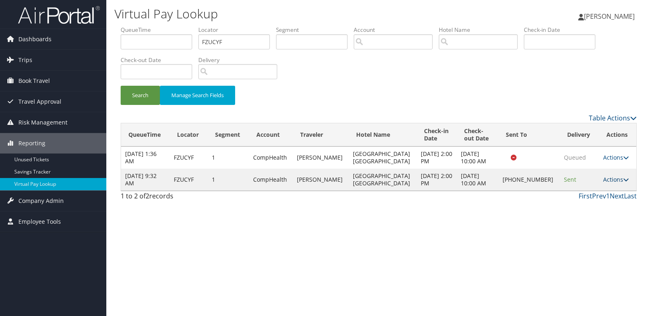
click at [605, 178] on link "Actions" at bounding box center [616, 180] width 26 height 8
click at [581, 202] on link "Logs" at bounding box center [587, 206] width 70 height 14
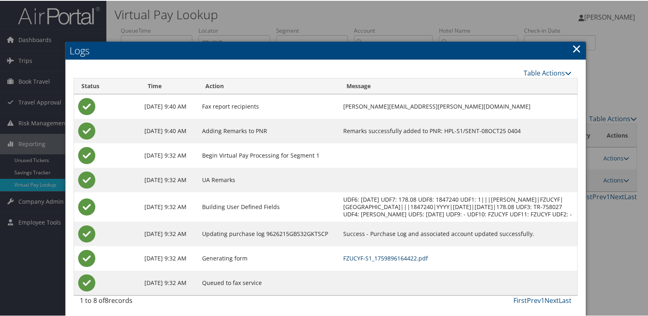
click at [398, 262] on link "FZUCYF-S1_1759896164422.pdf" at bounding box center [385, 258] width 85 height 8
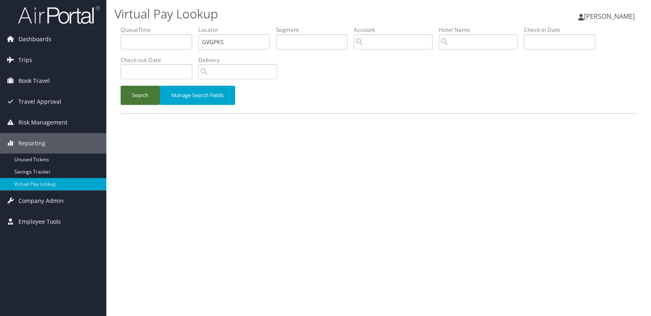
drag, startPoint x: 0, startPoint y: 0, endPoint x: 143, endPoint y: 95, distance: 171.6
click at [143, 95] on button "Search" at bounding box center [140, 95] width 39 height 19
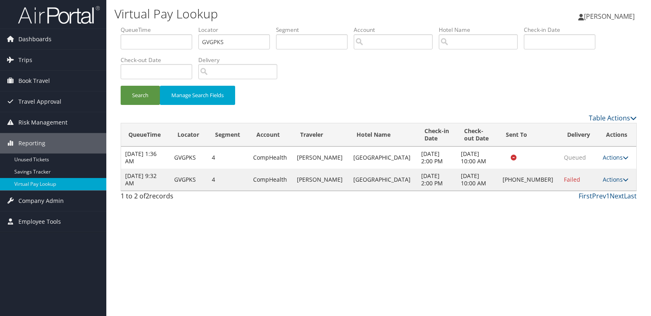
click at [604, 174] on td "Actions Resend Logs Delivery Information View Itinerary" at bounding box center [617, 180] width 38 height 22
click at [605, 179] on link "Actions" at bounding box center [616, 180] width 26 height 8
click at [583, 195] on link "Resend" at bounding box center [587, 192] width 70 height 14
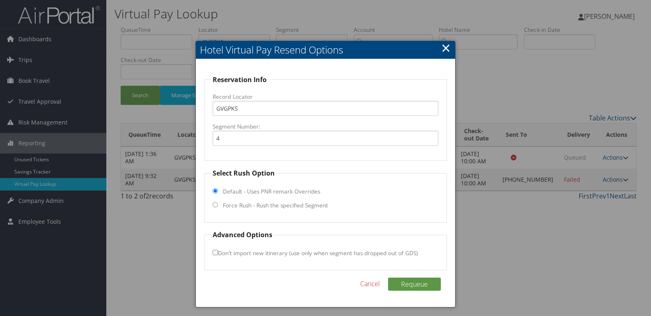
click at [244, 206] on label "Force Rush - Rush the specified Segment" at bounding box center [275, 206] width 105 height 8
click at [218, 206] on input "Force Rush - Rush the specified Segment" at bounding box center [215, 204] width 5 height 5
radio input "true"
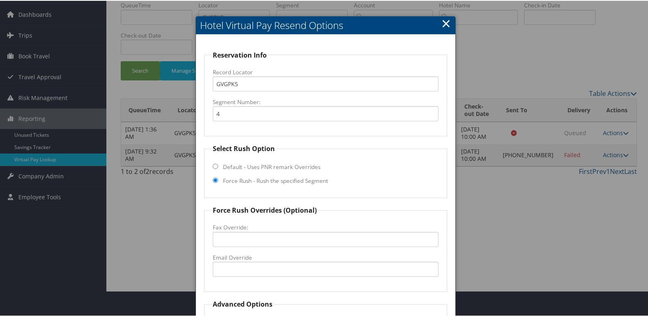
scroll to position [85, 0]
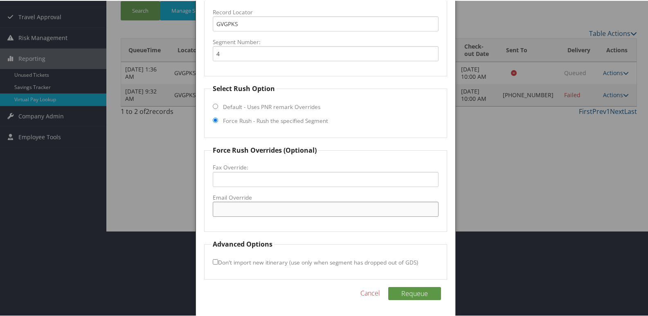
click at [262, 211] on input "Email Override" at bounding box center [326, 208] width 226 height 15
click at [272, 208] on input "info@staybridgemarket.com" at bounding box center [326, 208] width 226 height 15
drag, startPoint x: 305, startPoint y: 208, endPoint x: 126, endPoint y: 229, distance: 180.3
click at [126, 229] on body "Menu Dashboards ► AirPortal 360™ (Manager) My Travel Dashboard Trips ► Airtiner…" at bounding box center [325, 73] width 651 height 316
type input "info@staybridgemarquette.com"
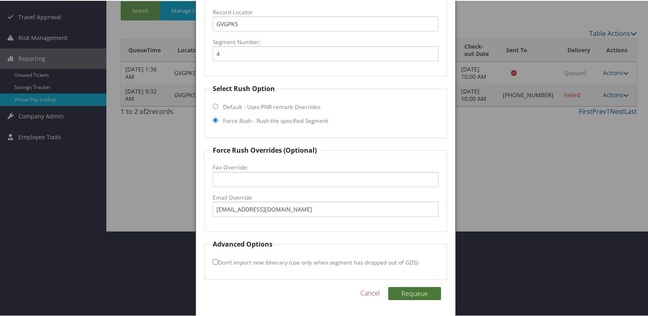
click at [393, 292] on button "Requeue" at bounding box center [414, 293] width 53 height 13
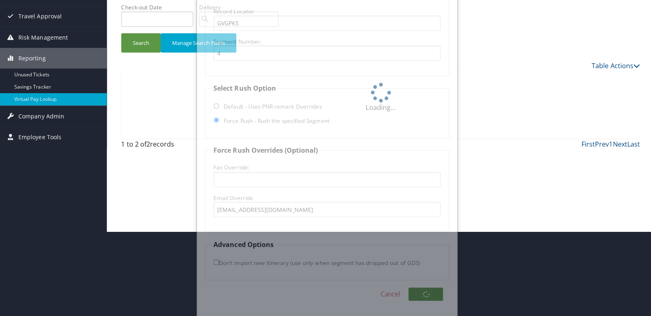
scroll to position [0, 0]
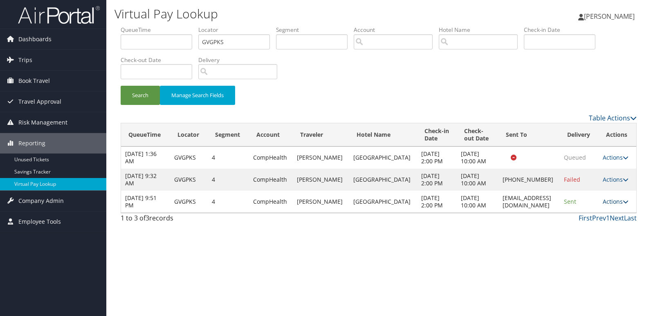
click at [615, 206] on link "Actions" at bounding box center [616, 202] width 26 height 8
click at [600, 237] on link "Resend" at bounding box center [602, 232] width 52 height 14
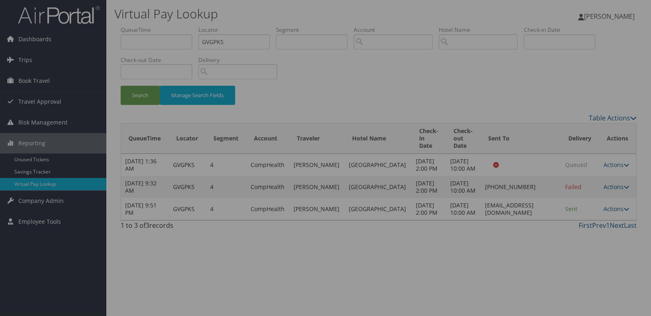
click at [570, 239] on div at bounding box center [325, 158] width 651 height 316
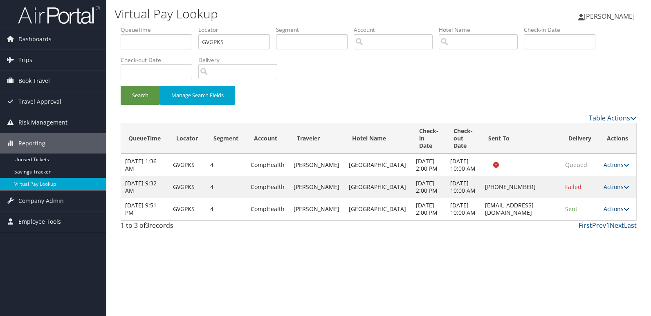
click at [620, 213] on link "Actions" at bounding box center [616, 209] width 26 height 8
click at [598, 249] on link "Logs" at bounding box center [600, 253] width 52 height 14
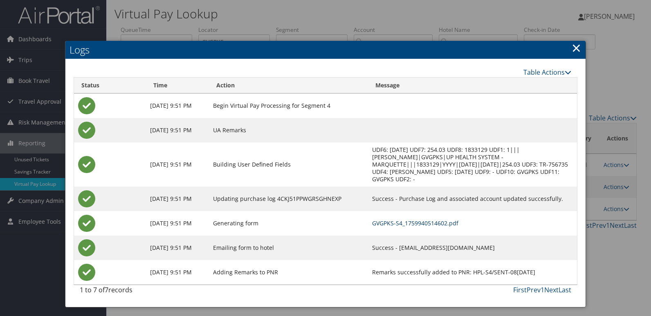
click at [404, 220] on link "GVGPKS-S4_1759940514602.pdf" at bounding box center [415, 224] width 86 height 8
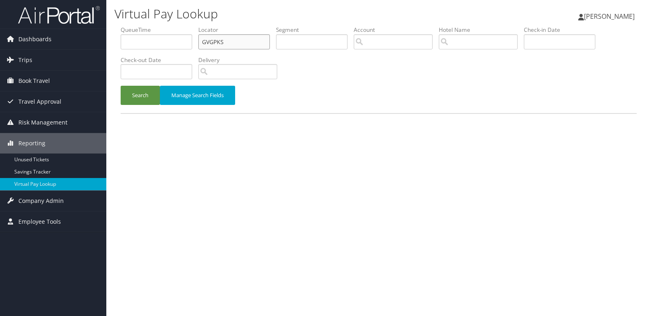
drag, startPoint x: 222, startPoint y: 43, endPoint x: 141, endPoint y: 46, distance: 81.0
click at [141, 26] on ul "QueueTime Locator GVGPKS Segment Account Traveler Hotel Name Check-in Date Chec…" at bounding box center [379, 26] width 516 height 0
paste input "UHCEWL"
click at [121, 86] on button "Search" at bounding box center [140, 95] width 39 height 19
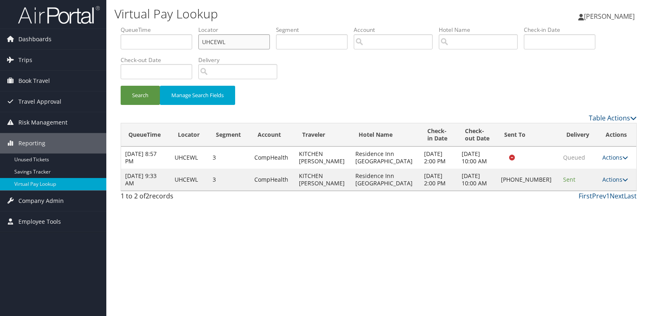
drag, startPoint x: 233, startPoint y: 44, endPoint x: 112, endPoint y: 44, distance: 121.0
click at [112, 44] on div "Virtual Pay Lookup [PERSON_NAME] [PERSON_NAME] My Settings Travel Agency Contac…" at bounding box center [378, 158] width 544 height 316
paste input "text"
type input "UHCEWL"
click at [121, 86] on button "Search" at bounding box center [140, 95] width 39 height 19
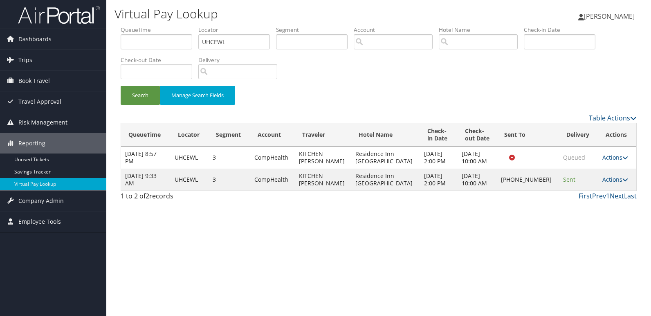
click at [598, 175] on td "Actions Resend Logs Delivery Information View Itinerary" at bounding box center [617, 180] width 38 height 22
click at [602, 180] on link "Actions" at bounding box center [615, 180] width 26 height 8
click at [586, 207] on link "Logs" at bounding box center [586, 206] width 70 height 14
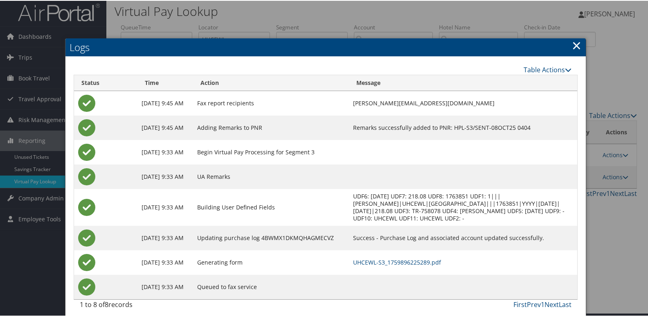
scroll to position [9, 0]
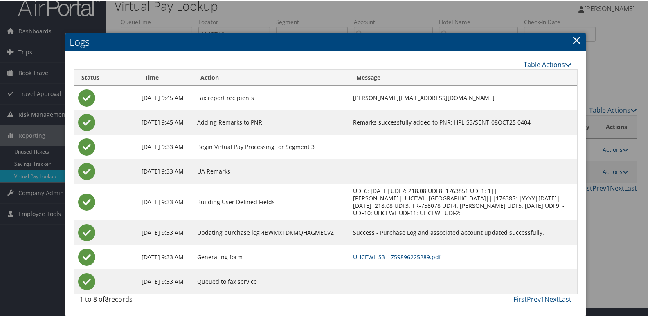
click at [403, 251] on td "UHCEWL-S3_1759896225289.pdf" at bounding box center [463, 256] width 228 height 25
click at [395, 257] on link "UHCEWL-S3_1759896225289.pdf" at bounding box center [397, 257] width 88 height 8
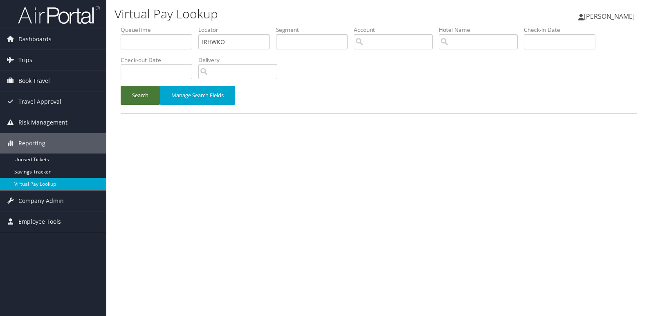
click at [136, 91] on button "Search" at bounding box center [140, 95] width 39 height 19
click at [135, 91] on button "Search" at bounding box center [140, 95] width 39 height 19
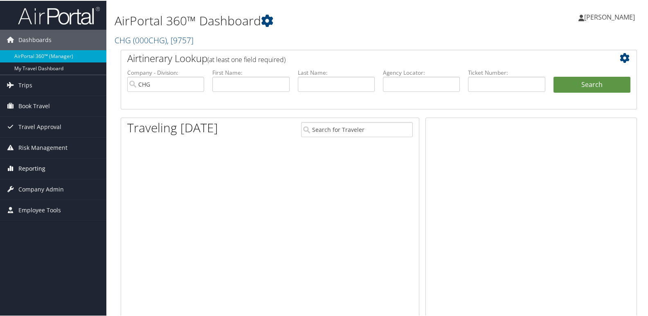
click at [33, 169] on span "Reporting" at bounding box center [31, 168] width 27 height 20
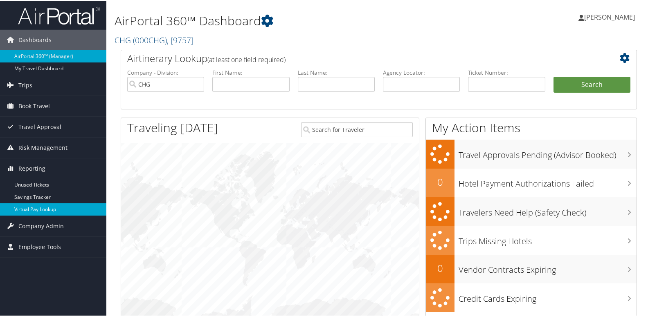
click at [30, 209] on link "Virtual Pay Lookup" at bounding box center [53, 209] width 106 height 12
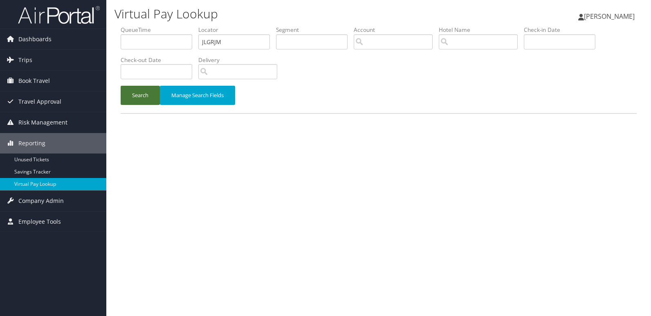
click at [152, 92] on button "Search" at bounding box center [140, 95] width 39 height 19
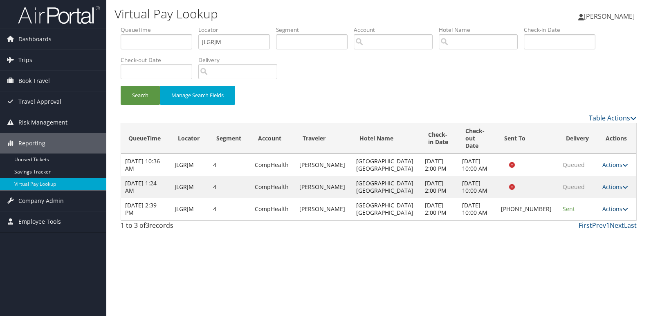
click at [614, 205] on link "Actions" at bounding box center [615, 209] width 26 height 8
click at [578, 226] on link "Logs" at bounding box center [586, 231] width 70 height 14
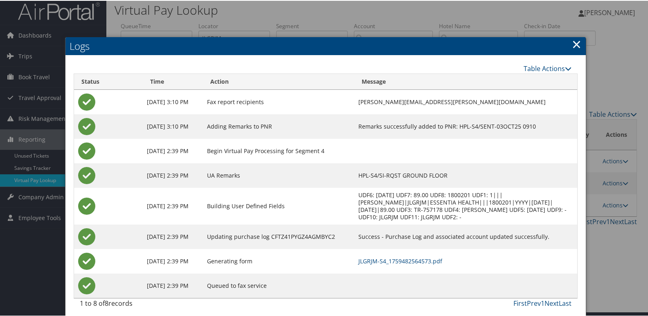
scroll to position [9, 0]
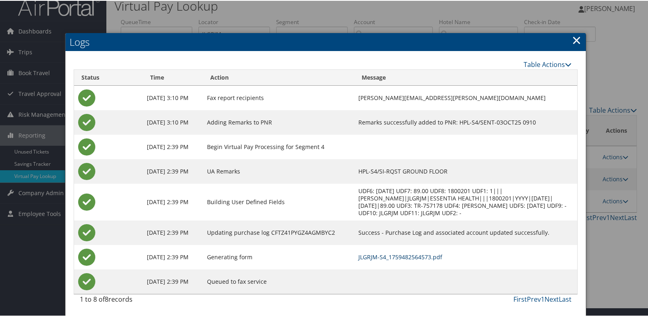
click at [386, 258] on link "JLGRJM-S4_1759482564573.pdf" at bounding box center [400, 257] width 84 height 8
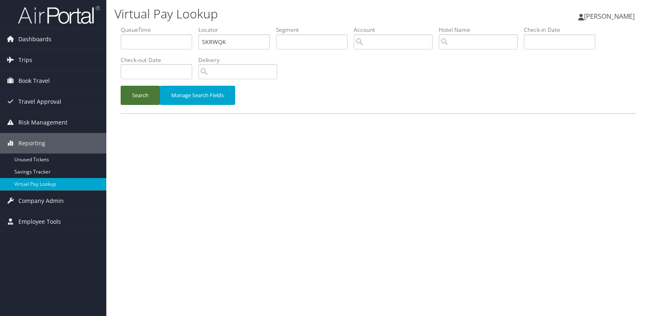
click at [142, 101] on button "Search" at bounding box center [140, 95] width 39 height 19
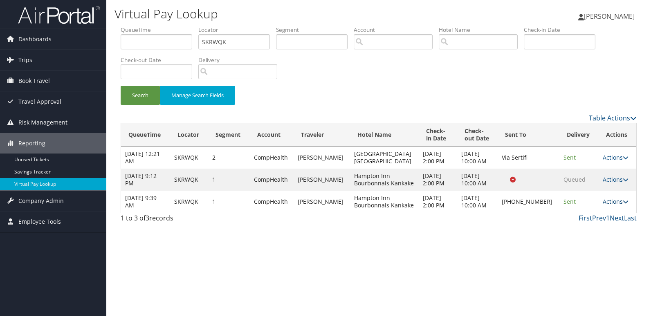
click at [614, 202] on link "Actions" at bounding box center [616, 202] width 26 height 8
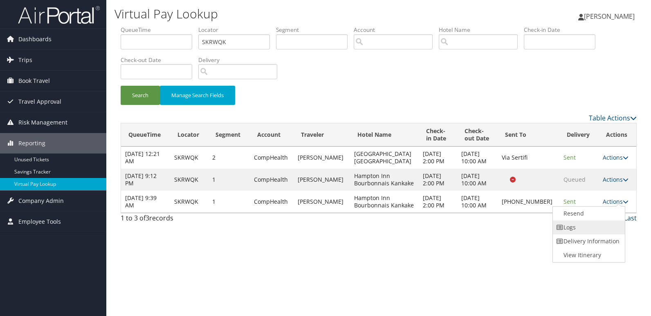
click at [583, 223] on link "Logs" at bounding box center [588, 228] width 70 height 14
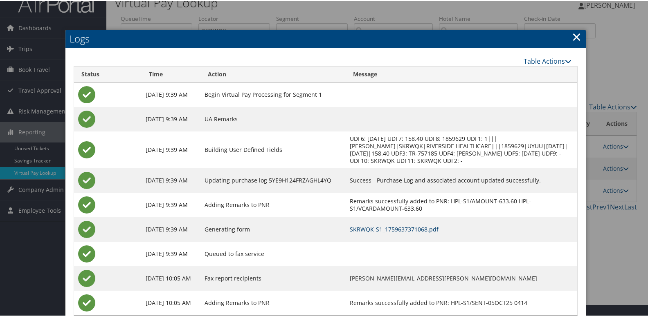
scroll to position [33, 0]
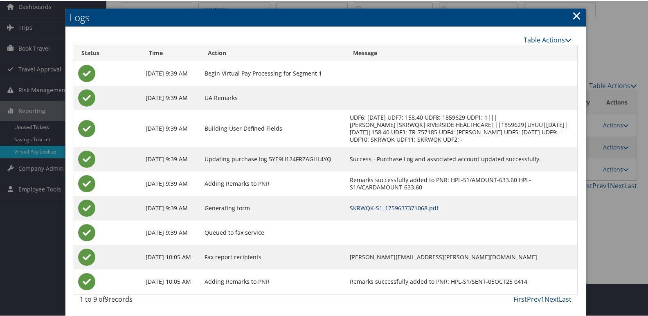
click at [390, 205] on link "SKRWQK-S1_1759637371068.pdf" at bounding box center [394, 208] width 89 height 8
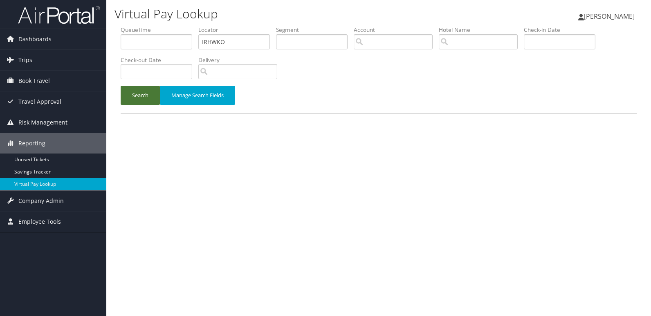
click at [143, 99] on button "Search" at bounding box center [140, 95] width 39 height 19
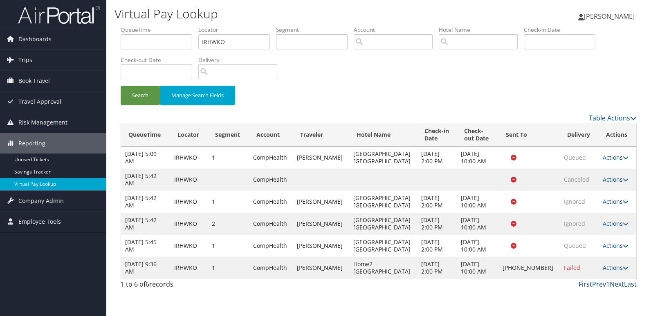
click at [610, 270] on link "Actions" at bounding box center [616, 268] width 26 height 8
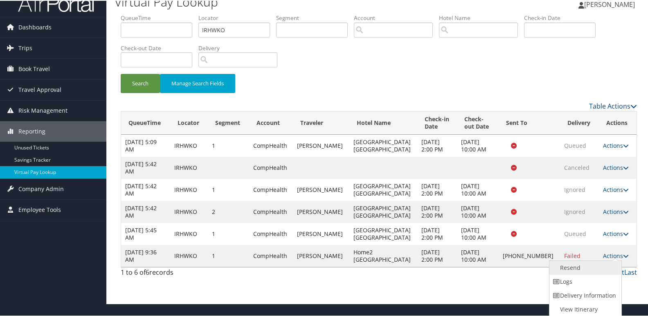
click at [597, 270] on link "Resend" at bounding box center [584, 267] width 70 height 14
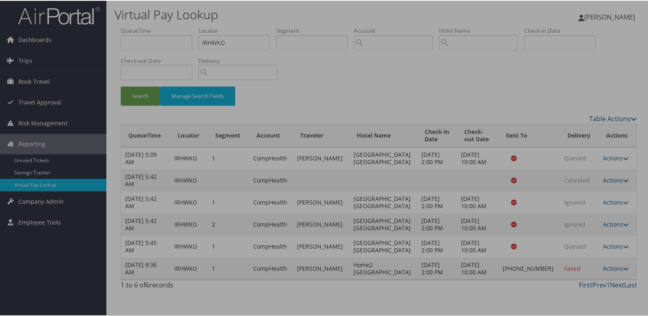
scroll to position [0, 0]
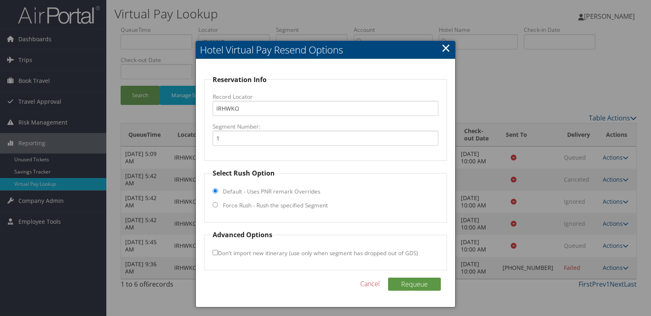
click at [283, 209] on label "Force Rush - Rush the specified Segment" at bounding box center [275, 206] width 105 height 8
click at [218, 208] on input "Force Rush - Rush the specified Segment" at bounding box center [215, 204] width 5 height 5
radio input "true"
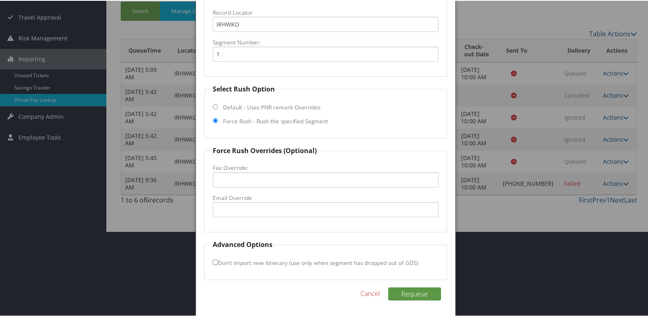
scroll to position [85, 0]
click at [248, 212] on input "Email Override" at bounding box center [326, 208] width 226 height 15
drag, startPoint x: 314, startPoint y: 211, endPoint x: 202, endPoint y: 206, distance: 111.3
click at [202, 206] on div "Reservation Info Record Locator IRHWKO Segment Number: 1 Select Rush Option Def…" at bounding box center [326, 145] width 260 height 343
click at [230, 221] on fieldset "Force Rush Overrides (Optional) Fax Override: Email Override h2wrongrockmed@gma…" at bounding box center [325, 188] width 243 height 87
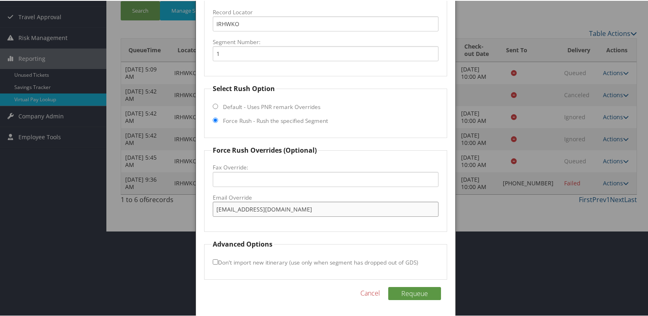
click at [225, 210] on input "h2wrongrockmed@gmail.com" at bounding box center [326, 208] width 226 height 15
click at [226, 210] on input "h2wrongrockmed@gmail.com" at bounding box center [326, 208] width 226 height 15
drag, startPoint x: 229, startPoint y: 209, endPoint x: 245, endPoint y: 211, distance: 16.9
click at [229, 210] on input "h2rongrockmed@gmail.com" at bounding box center [326, 208] width 226 height 15
drag, startPoint x: 300, startPoint y: 209, endPoint x: 181, endPoint y: 194, distance: 119.5
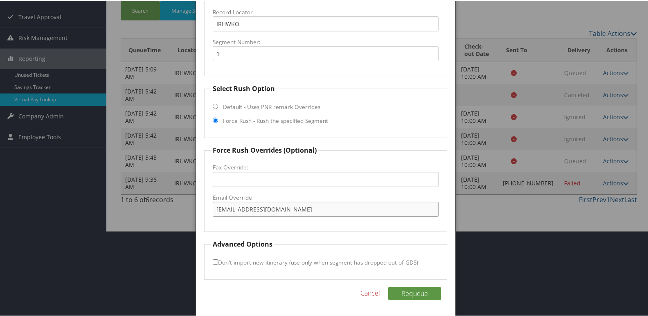
click at [176, 201] on body "Menu Dashboards ► AirPortal 360™ (Manager) My Travel Dashboard Trips ► Airtiner…" at bounding box center [325, 73] width 651 height 316
type input "h2roundrockmed@gmail.com"
click at [408, 296] on button "Requeue" at bounding box center [414, 293] width 53 height 13
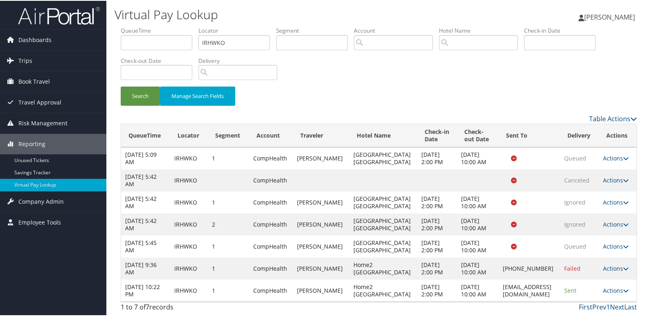
scroll to position [43, 0]
click at [614, 290] on link "Actions" at bounding box center [616, 290] width 26 height 8
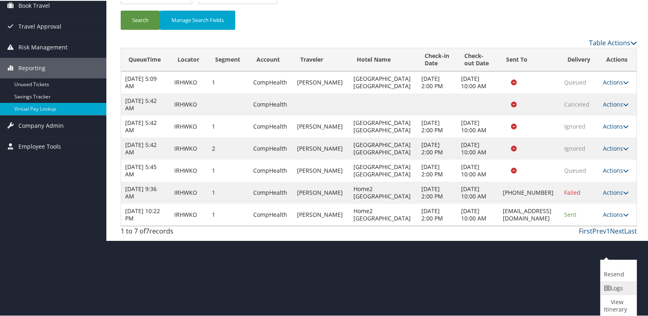
click at [621, 289] on link "Logs" at bounding box center [617, 288] width 34 height 14
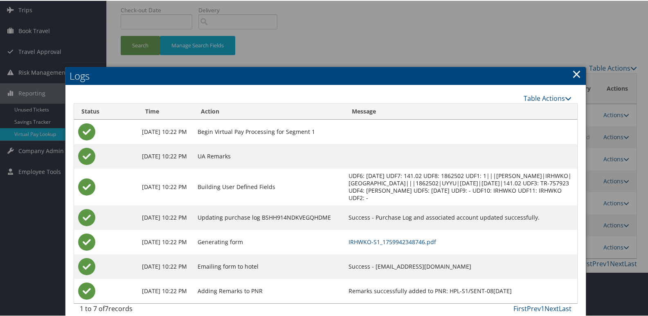
scroll to position [60, 0]
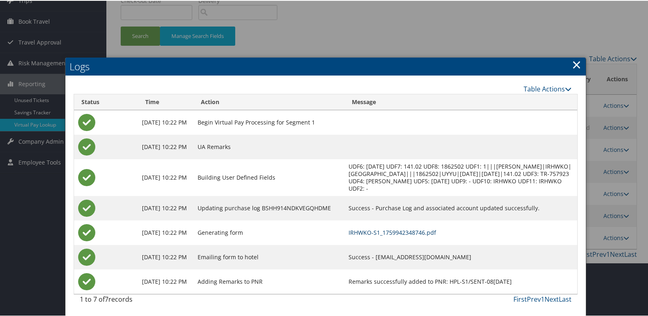
click at [399, 235] on link "IRHWKO-S1_1759942348746.pdf" at bounding box center [391, 232] width 87 height 8
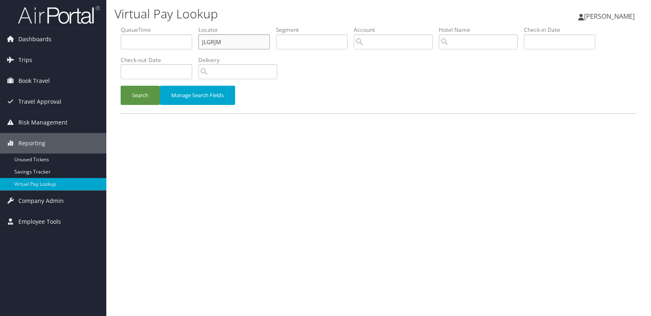
drag, startPoint x: 206, startPoint y: 47, endPoint x: 180, endPoint y: 48, distance: 26.6
click at [180, 26] on ul "QueueTime Locator JLGRJM Segment Account Traveler Hotel Name Check-in Date Chec…" at bounding box center [379, 26] width 516 height 0
paste input "ACNDRK"
type input "ACNDRK"
click at [121, 86] on button "Search" at bounding box center [140, 95] width 39 height 19
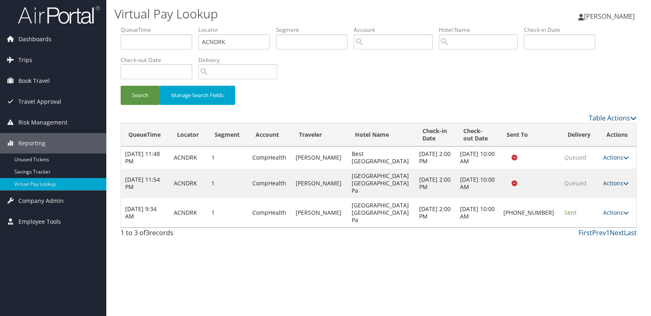
click at [608, 198] on td "Actions Resend Logs Delivery Information View Itinerary" at bounding box center [617, 212] width 37 height 29
click at [607, 206] on td "Actions Resend Logs Delivery Information View Itinerary" at bounding box center [617, 212] width 37 height 29
click at [609, 209] on link "Actions" at bounding box center [616, 213] width 26 height 8
click at [572, 223] on link "Logs" at bounding box center [587, 228] width 70 height 14
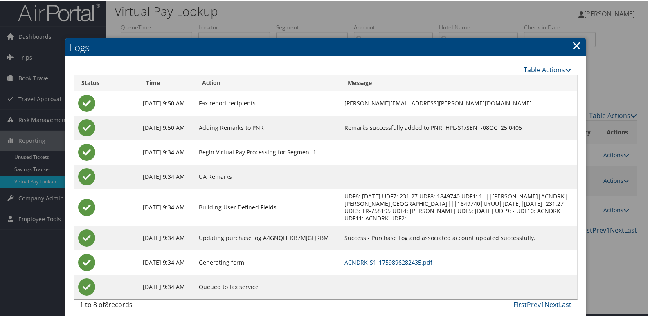
scroll to position [9, 0]
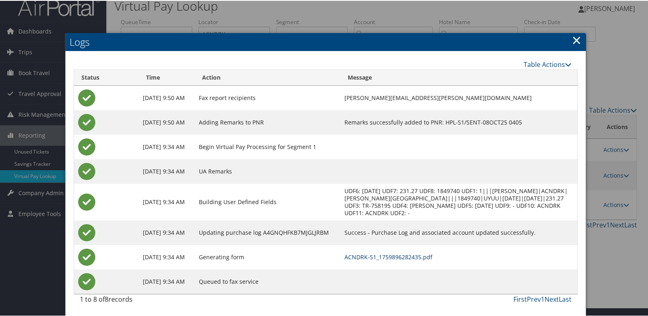
click at [387, 257] on link "ACNDRK-S1_1759896282435.pdf" at bounding box center [388, 257] width 88 height 8
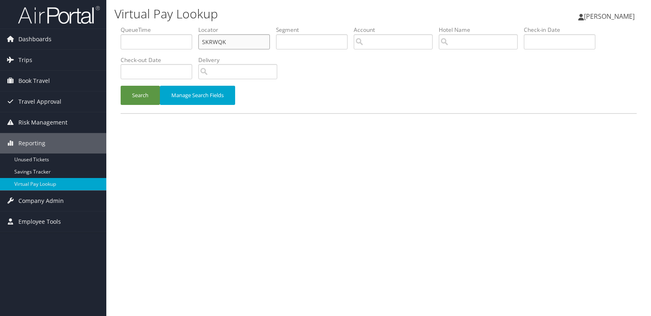
drag, startPoint x: 0, startPoint y: 0, endPoint x: 146, endPoint y: 46, distance: 153.5
click at [146, 26] on ul "QueueTime Locator SKRWQK Segment Account Traveler Hotel Name Check-in Date Chec…" at bounding box center [379, 26] width 516 height 0
paste input "GEVUHZ"
click at [121, 86] on button "Search" at bounding box center [140, 95] width 39 height 19
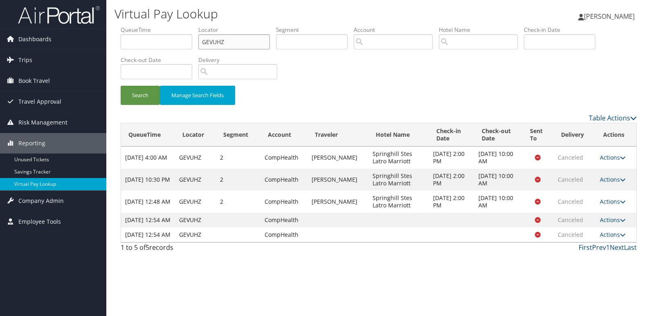
drag, startPoint x: 231, startPoint y: 42, endPoint x: 180, endPoint y: 42, distance: 50.7
click at [181, 26] on ul "QueueTime Locator GEVUHZ Segment Account Traveler Hotel Name Check-in Date Chec…" at bounding box center [379, 26] width 516 height 0
paste input "KFFMFF"
type input "KFFMFF"
click at [139, 92] on button "Search" at bounding box center [140, 95] width 39 height 19
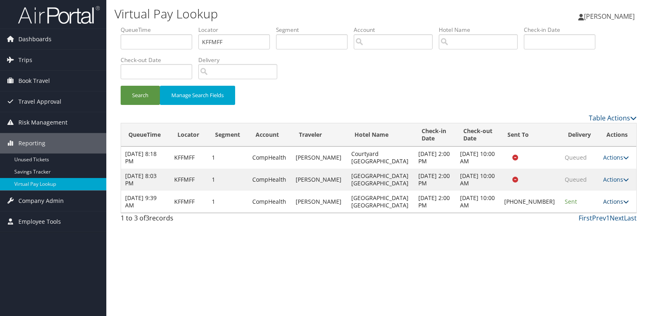
click at [610, 206] on link "Actions" at bounding box center [616, 202] width 26 height 8
click at [585, 234] on link "Logs" at bounding box center [588, 231] width 70 height 14
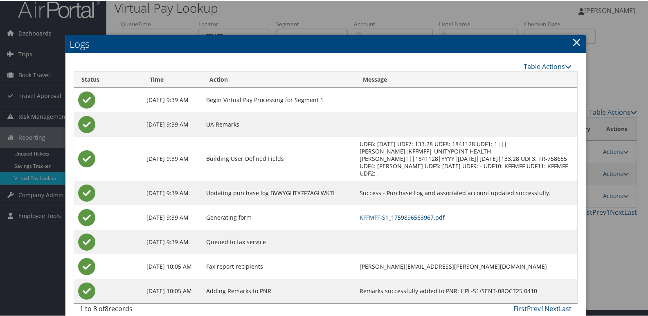
scroll to position [9, 0]
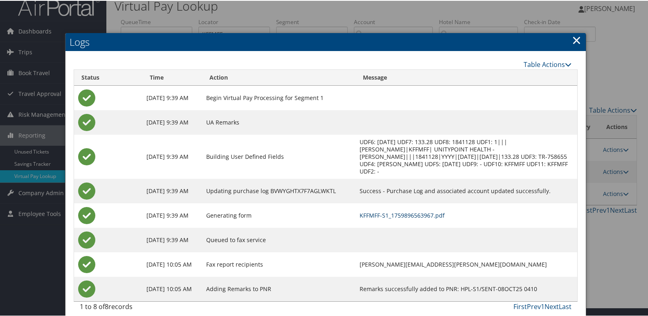
click at [419, 211] on link "KFFMFF-S1_1759896563967.pdf" at bounding box center [401, 215] width 85 height 8
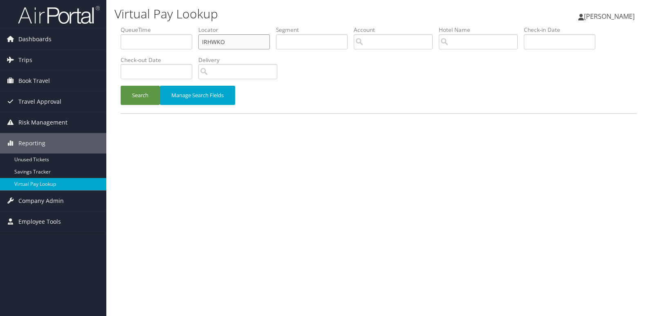
click at [163, 26] on ul "QueueTime Locator IRHWKO Segment Account Traveler Hotel Name Check-in Date Chec…" at bounding box center [379, 26] width 516 height 0
paste input "IFSYQH"
type input "IFSYQH"
click at [121, 86] on button "Search" at bounding box center [140, 95] width 39 height 19
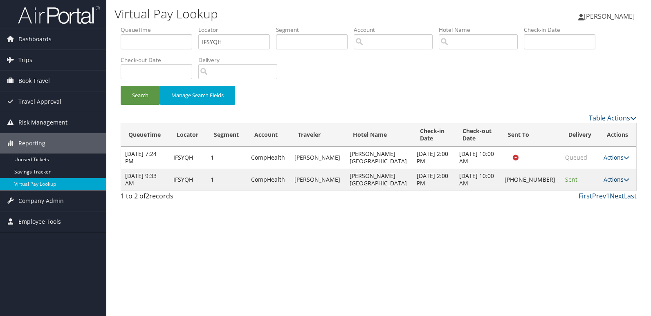
click at [603, 179] on link "Actions" at bounding box center [616, 180] width 26 height 8
click at [578, 202] on link "Logs" at bounding box center [587, 206] width 70 height 14
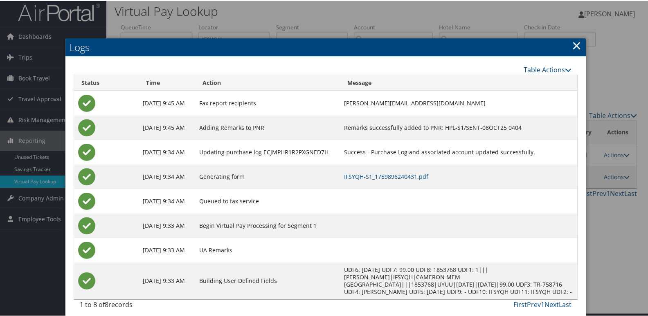
scroll to position [9, 0]
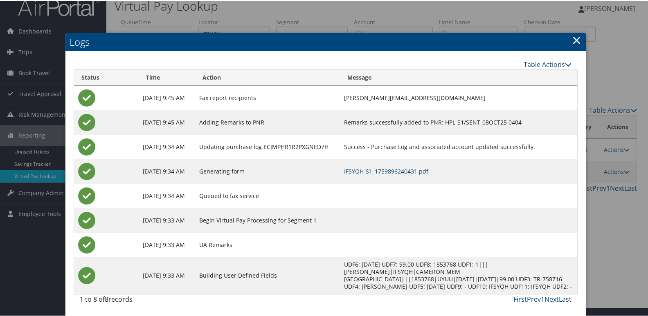
click at [420, 167] on link "IFSYQH-S1_1759896240431.pdf" at bounding box center [386, 171] width 84 height 8
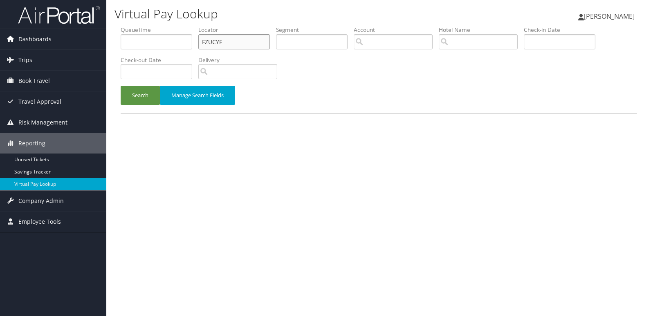
drag, startPoint x: 229, startPoint y: 44, endPoint x: 89, endPoint y: 47, distance: 140.2
click at [89, 47] on div "Dashboards AirPortal 360™ (Manager) My Travel Dashboard Trips Airtinerary® Look…" at bounding box center [325, 158] width 651 height 316
paste input "EKLFLL"
type input "EKLFLL"
click at [137, 93] on button "Search" at bounding box center [140, 95] width 39 height 19
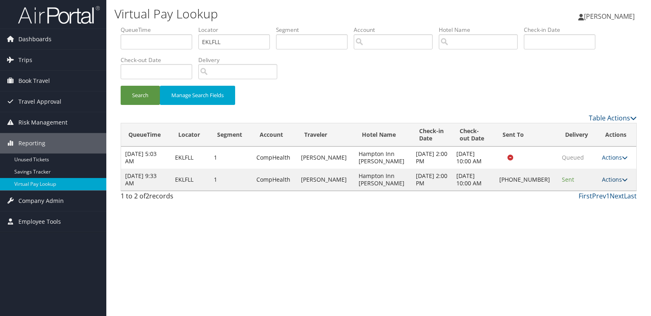
click at [605, 180] on link "Actions" at bounding box center [615, 180] width 26 height 8
click at [566, 205] on link "Logs" at bounding box center [586, 206] width 70 height 14
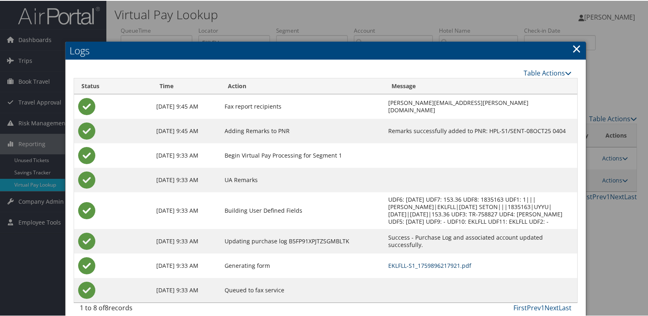
click at [388, 267] on link "EKLFLL-S1_1759896217921.pdf" at bounding box center [429, 265] width 83 height 8
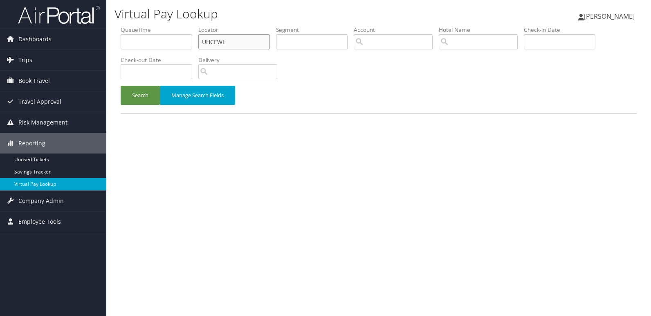
drag, startPoint x: 178, startPoint y: 47, endPoint x: 152, endPoint y: 51, distance: 26.8
click at [155, 26] on ul "QueueTime Locator UHCEWL Segment Account Traveler Hotel Name Check-in Date Chec…" at bounding box center [379, 26] width 516 height 0
paste input "DKWGNE"
type input "DKWGNE"
click at [121, 86] on button "Search" at bounding box center [140, 95] width 39 height 19
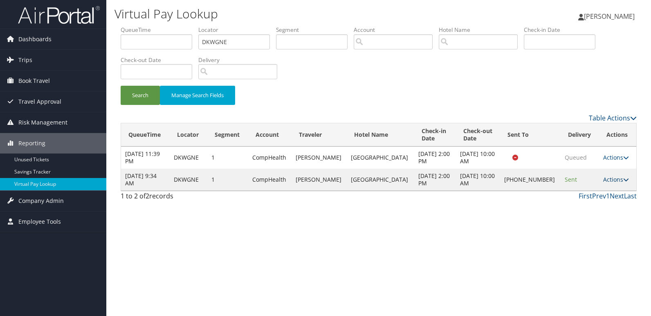
click at [609, 181] on link "Actions" at bounding box center [616, 180] width 26 height 8
click at [575, 202] on link "Logs" at bounding box center [586, 206] width 70 height 14
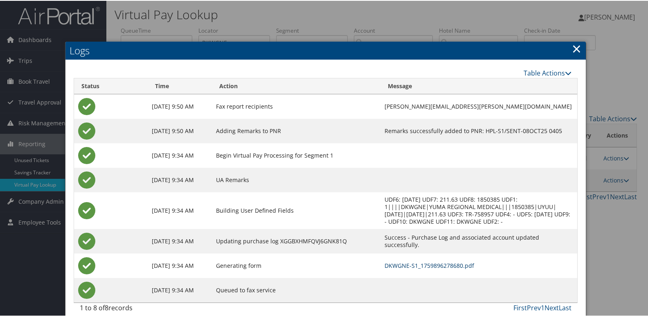
drag, startPoint x: 393, startPoint y: 267, endPoint x: 385, endPoint y: 258, distance: 11.9
click at [393, 267] on link "DKWGNE-S1_1759896278680.pdf" at bounding box center [429, 265] width 90 height 8
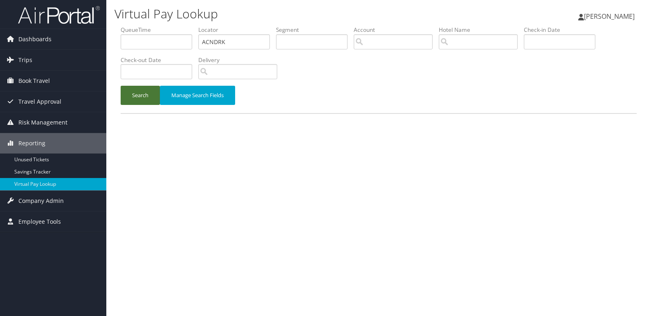
click at [131, 88] on button "Search" at bounding box center [140, 95] width 39 height 19
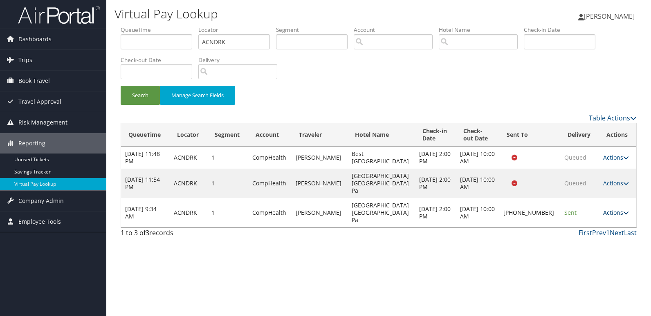
click at [605, 209] on link "Actions" at bounding box center [616, 213] width 26 height 8
click at [577, 215] on link "Resend" at bounding box center [587, 214] width 70 height 14
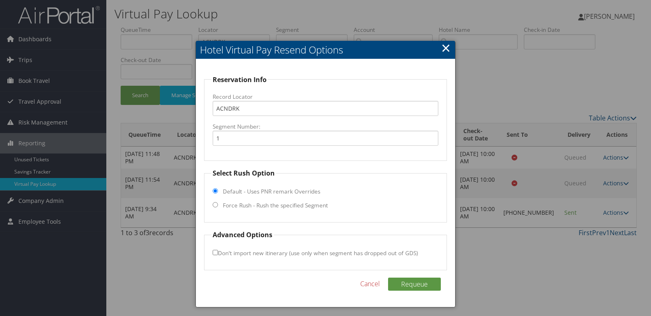
click at [251, 209] on label "Force Rush - Rush the specified Segment" at bounding box center [275, 206] width 105 height 8
click at [218, 208] on input "Force Rush - Rush the specified Segment" at bounding box center [215, 204] width 5 height 5
radio input "true"
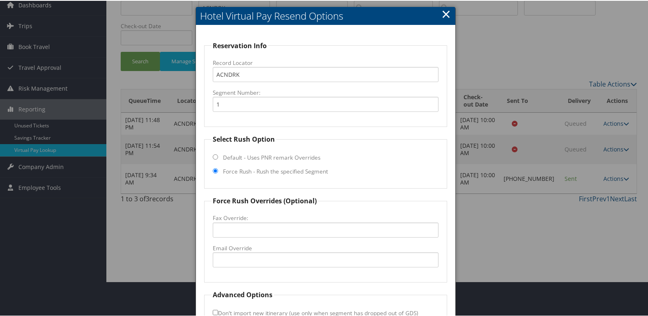
scroll to position [85, 0]
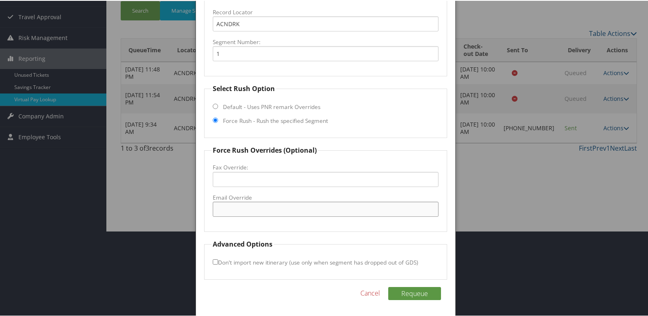
click at [245, 209] on input "Email Override" at bounding box center [326, 208] width 226 height 15
drag, startPoint x: 294, startPoint y: 209, endPoint x: 113, endPoint y: 220, distance: 181.0
click at [113, 220] on body "Menu Dashboards ► AirPortal 360™ (Manager) My Travel Dashboard Trips ► Airtiner…" at bounding box center [325, 73] width 651 height 316
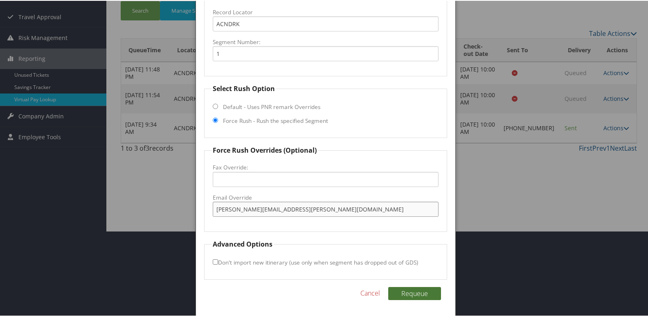
type input "[PERSON_NAME][EMAIL_ADDRESS][PERSON_NAME][DOMAIN_NAME]"
click at [404, 291] on button "Requeue" at bounding box center [414, 293] width 53 height 13
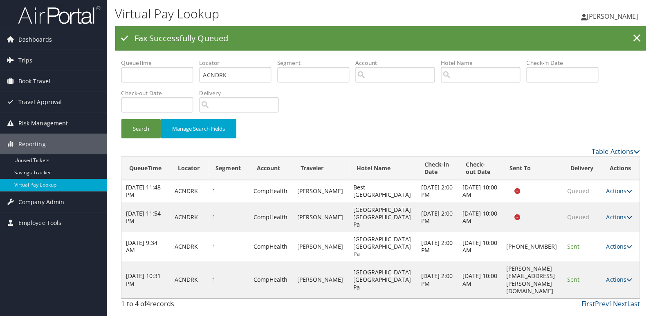
scroll to position [0, 0]
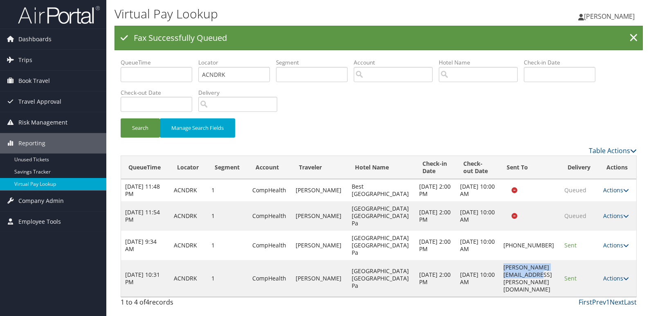
drag, startPoint x: 549, startPoint y: 258, endPoint x: 477, endPoint y: 256, distance: 72.0
click at [499, 260] on td "[PERSON_NAME][EMAIL_ADDRESS][PERSON_NAME][DOMAIN_NAME]" at bounding box center [529, 278] width 61 height 37
copy td "[PERSON_NAME][EMAIL_ADDRESS][PERSON_NAME][DOMAIN_NAME]"
click at [608, 275] on link "Actions" at bounding box center [616, 279] width 26 height 8
click at [589, 275] on link "Resend" at bounding box center [601, 269] width 52 height 14
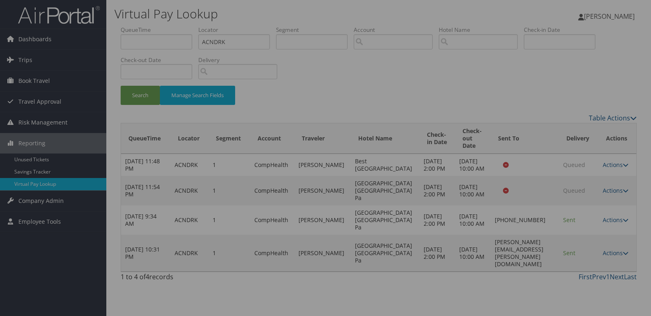
click at [528, 230] on div at bounding box center [325, 158] width 651 height 316
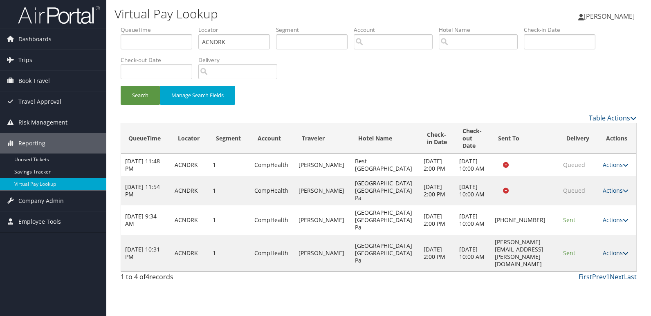
click at [607, 257] on link "Actions" at bounding box center [616, 253] width 26 height 8
drag, startPoint x: 593, startPoint y: 287, endPoint x: 557, endPoint y: 279, distance: 36.7
click at [592, 287] on link "Logs" at bounding box center [599, 290] width 52 height 14
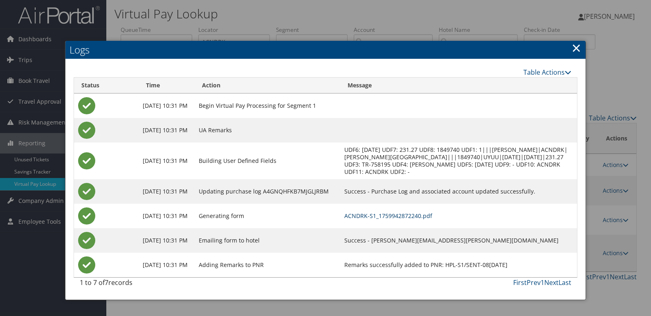
click at [414, 220] on td "ACNDRK-S1_1759942872240.pdf" at bounding box center [458, 216] width 236 height 25
click at [412, 219] on link "ACNDRK-S1_1759942872240.pdf" at bounding box center [388, 216] width 88 height 8
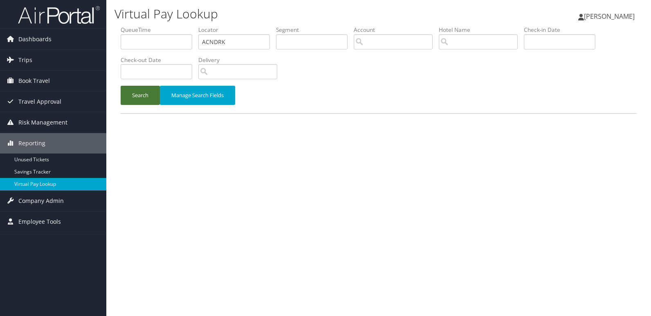
click at [138, 99] on button "Search" at bounding box center [140, 95] width 39 height 19
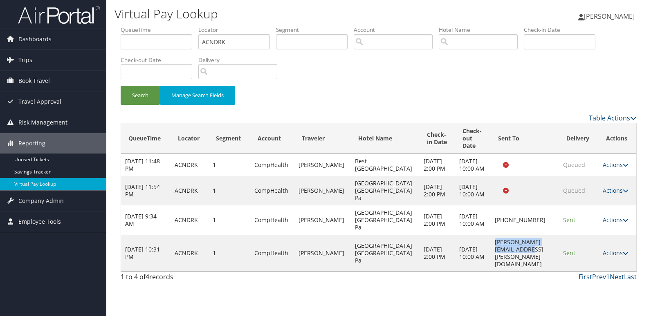
drag, startPoint x: 542, startPoint y: 264, endPoint x: 466, endPoint y: 264, distance: 75.6
click at [491, 264] on td "lori.reilly@hmmhotels.com" at bounding box center [525, 253] width 68 height 37
copy td "lori.reilly@hmmhotels.com"
click at [522, 206] on td at bounding box center [525, 190] width 68 height 29
drag, startPoint x: 520, startPoint y: 232, endPoint x: 468, endPoint y: 236, distance: 51.7
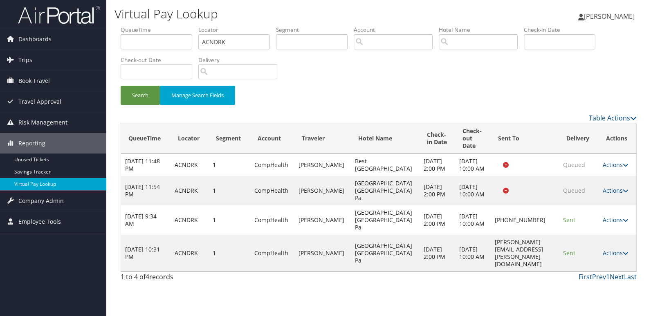
click at [491, 235] on td "+1 (570) 271-9110" at bounding box center [525, 220] width 68 height 29
copy td "+1 (570) 271-9110"
click at [610, 257] on link "Actions" at bounding box center [616, 253] width 26 height 8
click at [594, 271] on link "Resend" at bounding box center [599, 276] width 52 height 14
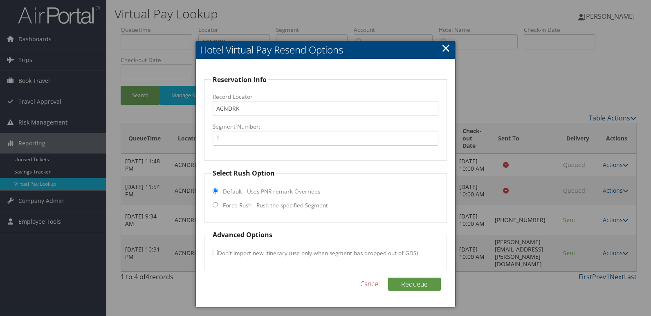
click at [235, 206] on label "Force Rush - Rush the specified Segment" at bounding box center [275, 206] width 105 height 8
click at [217, 207] on input "Force Rush - Rush the specified Segment" at bounding box center [215, 204] width 5 height 5
radio input "true"
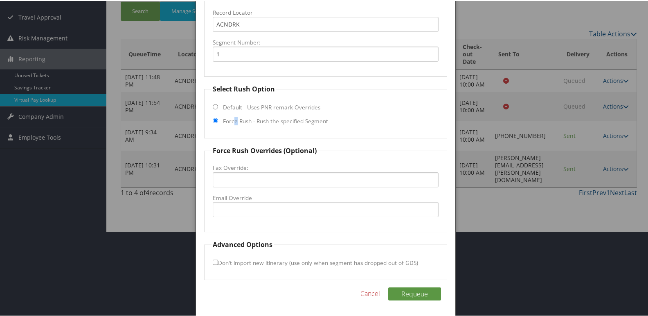
scroll to position [85, 0]
click at [248, 186] on fieldset "Force Rush Overrides (Optional) Fax Override: Email Override" at bounding box center [325, 188] width 243 height 87
click at [253, 185] on input "Fax Override:" at bounding box center [326, 178] width 226 height 15
paste input "+1 (570) 271-9110"
type input "+1 (570) 271-9110"
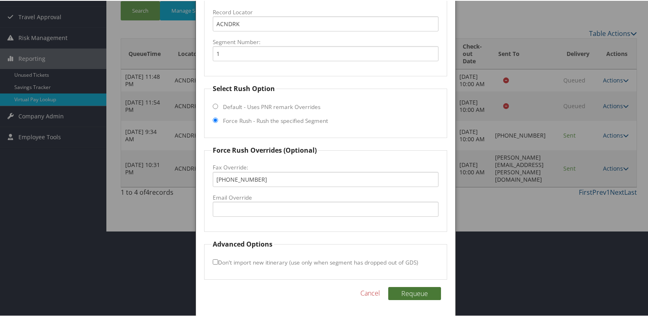
click at [417, 290] on button "Requeue" at bounding box center [414, 293] width 53 height 13
drag, startPoint x: 283, startPoint y: 178, endPoint x: 105, endPoint y: 179, distance: 177.8
click at [105, 179] on body "Menu Dashboards ► AirPortal 360™ (Manager) My Travel Dashboard Trips ► Airtiner…" at bounding box center [325, 73] width 651 height 316
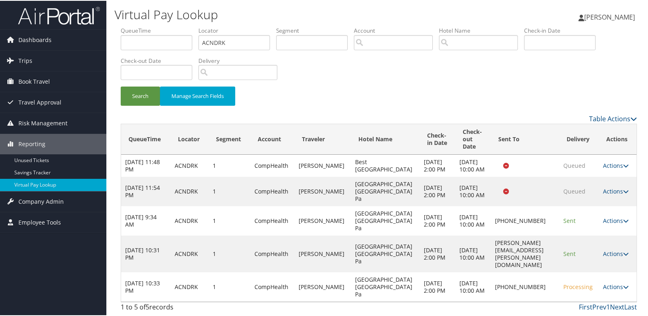
scroll to position [7, 0]
drag, startPoint x: 234, startPoint y: 38, endPoint x: 172, endPoint y: 37, distance: 62.1
click at [172, 26] on ul "QueueTime Locator ACNDRK Segment Account Traveler Hotel Name Check-in Date Chec…" at bounding box center [379, 26] width 516 height 0
paste input "QNDSRD"
type input "QNDSRD"
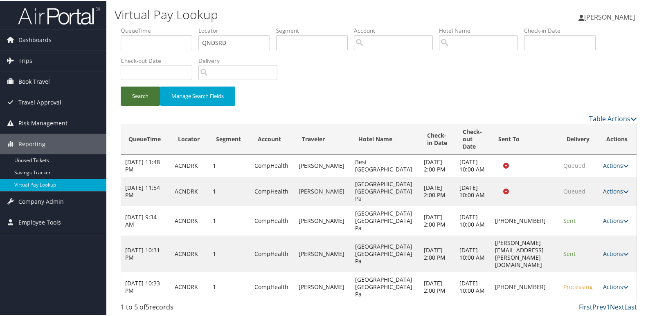
click at [142, 86] on button "Search" at bounding box center [140, 95] width 39 height 19
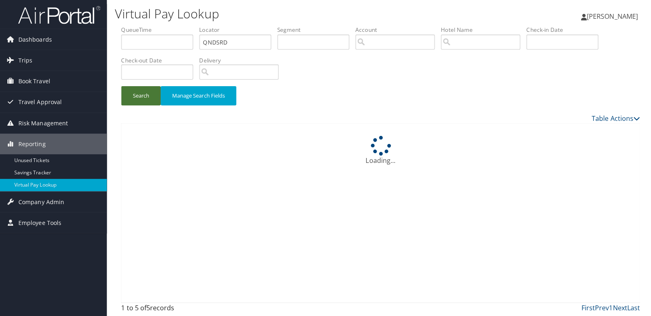
scroll to position [0, 0]
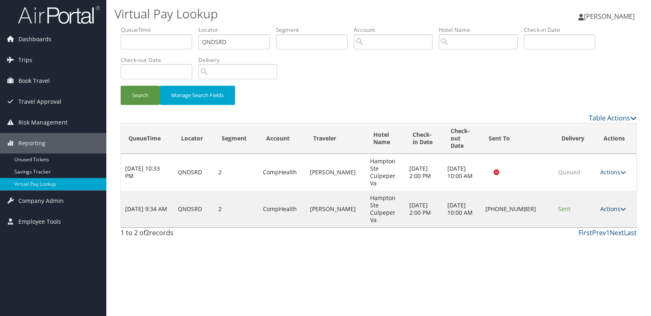
click at [611, 205] on link "Actions" at bounding box center [613, 209] width 26 height 8
click at [578, 224] on link "Logs" at bounding box center [588, 224] width 70 height 14
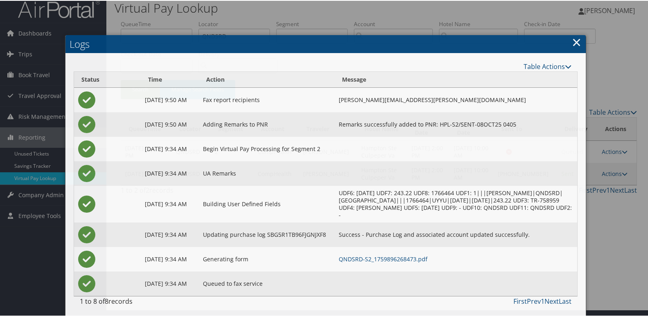
scroll to position [9, 0]
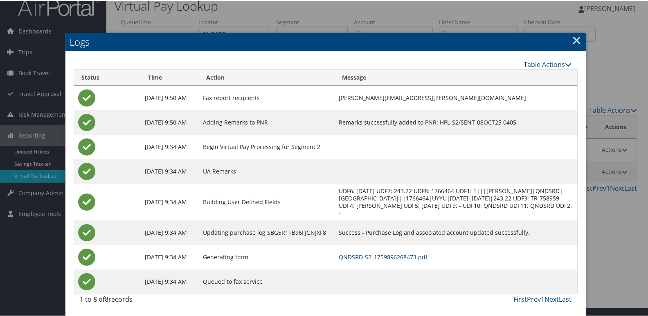
click at [389, 258] on link "QNDSRD-S2_1759896268473.pdf" at bounding box center [382, 257] width 89 height 8
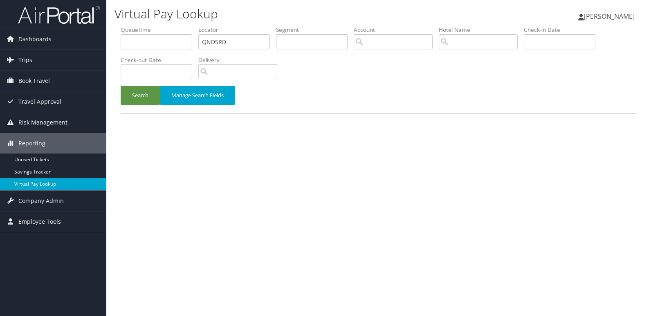
click at [146, 26] on ul "QueueTime Locator QNDSRD Segment Account Traveler Hotel Name Check-in Date Chec…" at bounding box center [379, 26] width 516 height 0
type input "QNDSRD"
click at [134, 102] on button "Search" at bounding box center [140, 95] width 39 height 19
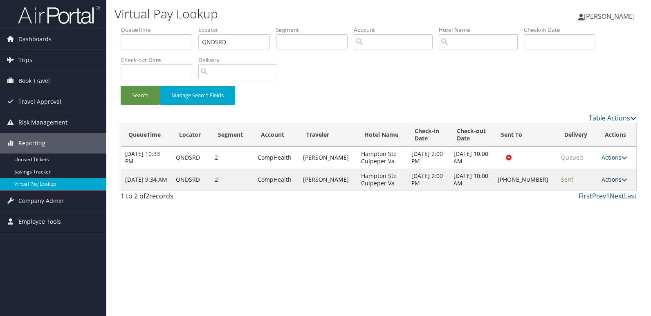
click at [616, 181] on link "Actions" at bounding box center [614, 180] width 26 height 8
click at [586, 203] on link "Logs" at bounding box center [587, 206] width 70 height 14
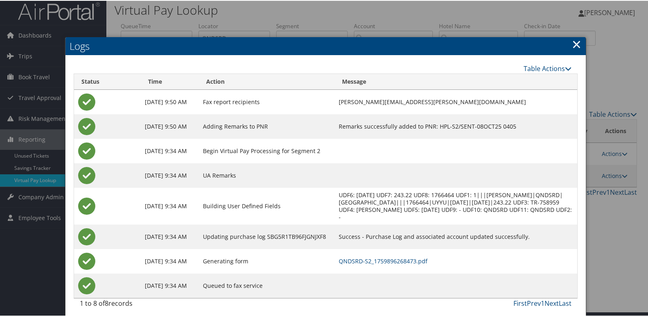
scroll to position [9, 0]
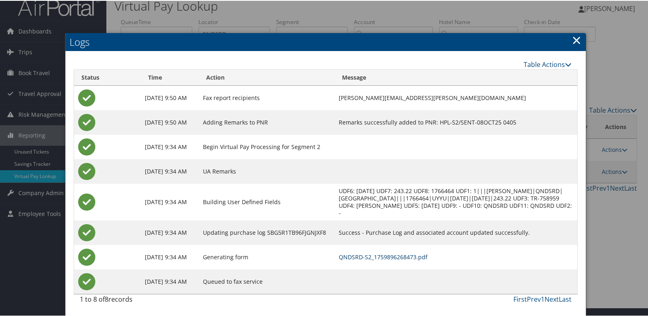
click at [391, 253] on link "QNDSRD-S2_1759896268473.pdf" at bounding box center [382, 257] width 89 height 8
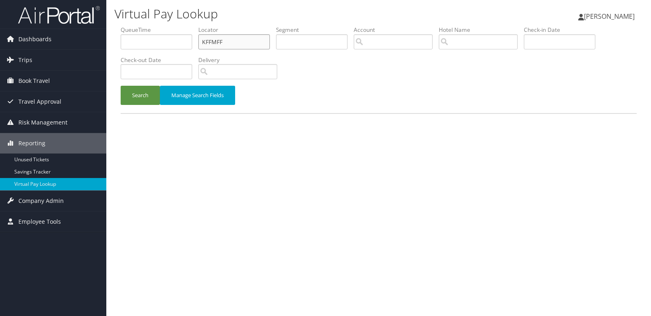
click at [229, 41] on input "KFFMFF" at bounding box center [234, 41] width 72 height 15
paste input "EYBTUD"
drag, startPoint x: 260, startPoint y: 45, endPoint x: 155, endPoint y: 44, distance: 105.5
click at [155, 26] on ul "QueueTime Locator KFFMFFEYBTUD Segment Account Traveler Hotel Name Check-in Dat…" at bounding box center [379, 26] width 516 height 0
paste input "text"
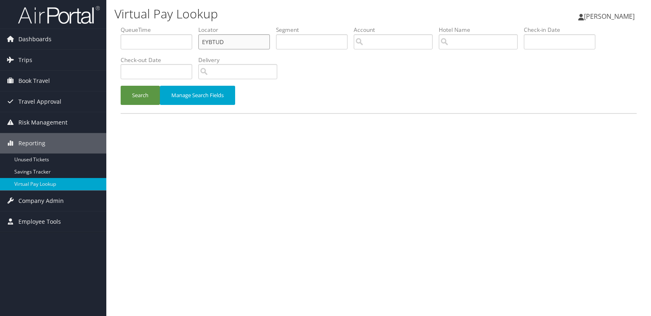
type input "EYBTUD"
click at [121, 86] on button "Search" at bounding box center [140, 95] width 39 height 19
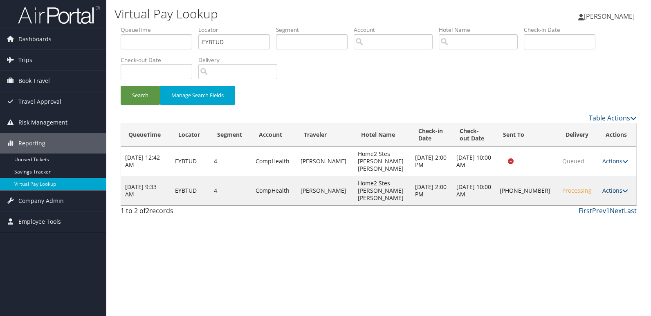
click at [606, 187] on link "Actions" at bounding box center [615, 191] width 26 height 8
click at [585, 205] on link "Logs" at bounding box center [587, 206] width 70 height 14
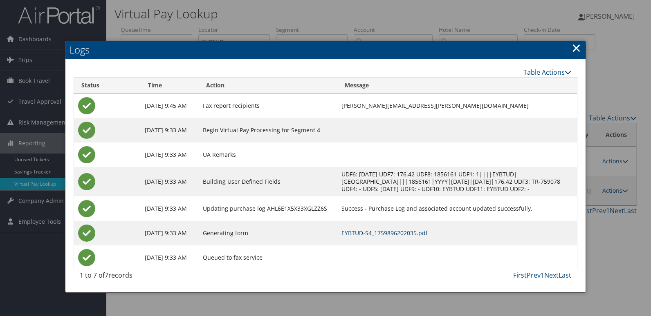
click at [394, 235] on link "EYBTUD-S4_1759896202035.pdf" at bounding box center [384, 233] width 86 height 8
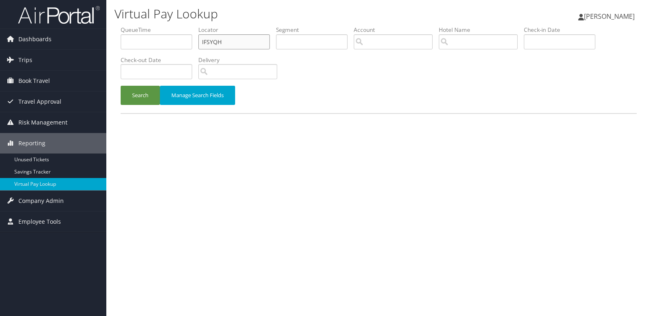
click at [139, 26] on ul "QueueTime Locator IFSYQH Segment Account Traveler Hotel Name Check-in Date Chec…" at bounding box center [379, 26] width 516 height 0
paste input "ALSDMN"
type input "ALSDMN"
click at [135, 101] on button "Search" at bounding box center [140, 95] width 39 height 19
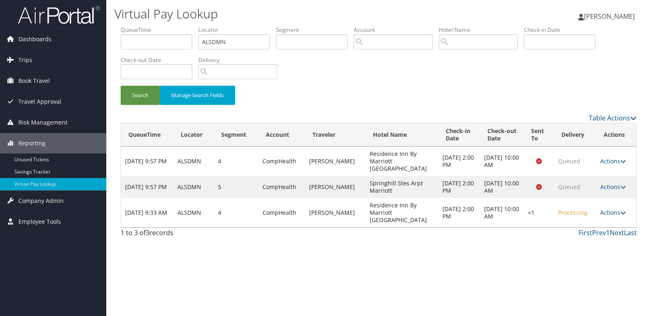
click at [618, 209] on link "Actions" at bounding box center [613, 213] width 26 height 8
click at [579, 231] on link "Logs" at bounding box center [588, 228] width 70 height 14
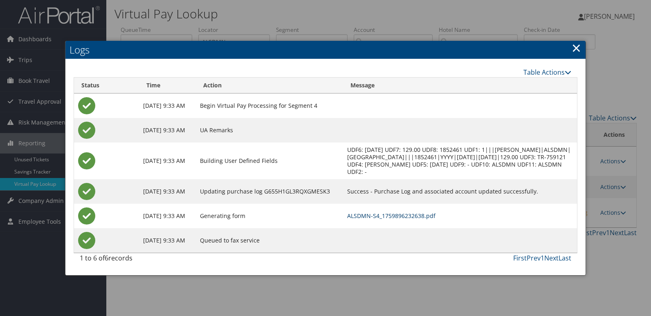
click at [418, 219] on link "ALSDMN-S4_1759896232638.pdf" at bounding box center [391, 216] width 88 height 8
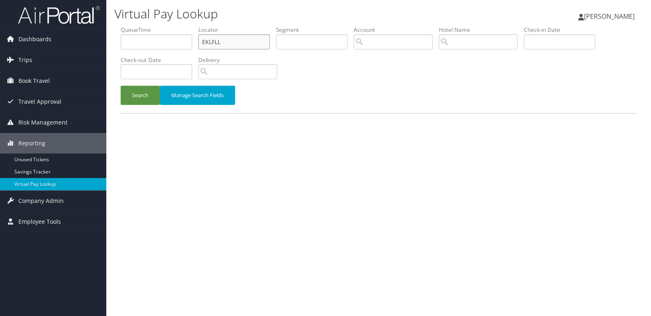
click at [173, 26] on ul "QueueTime Locator EKLFLL Segment Account Traveler Hotel Name Check-in Date Chec…" at bounding box center [379, 26] width 516 height 0
paste input "KRPTHV"
type input "KRPTHV"
click at [121, 86] on button "Search" at bounding box center [140, 95] width 39 height 19
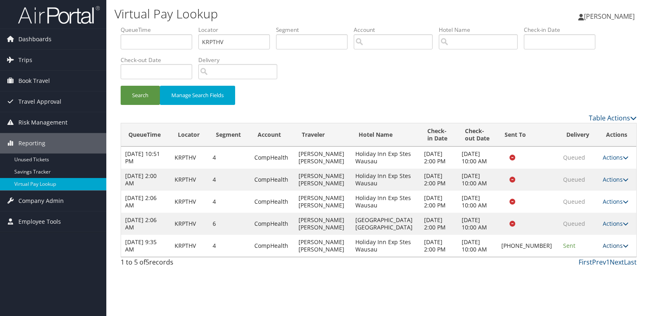
click at [607, 249] on link "Actions" at bounding box center [616, 246] width 26 height 8
click at [579, 264] on link "Resend" at bounding box center [586, 258] width 70 height 14
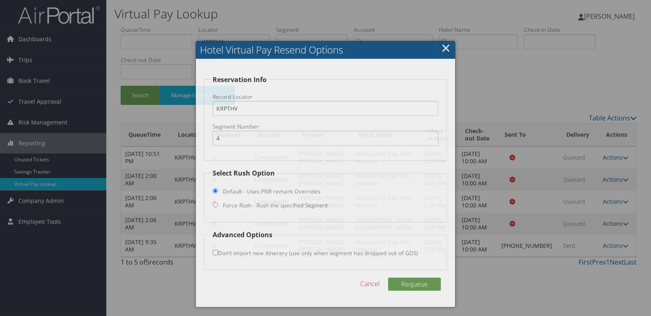
drag, startPoint x: 508, startPoint y: 241, endPoint x: 578, endPoint y: 256, distance: 71.4
click at [509, 241] on div at bounding box center [325, 158] width 651 height 316
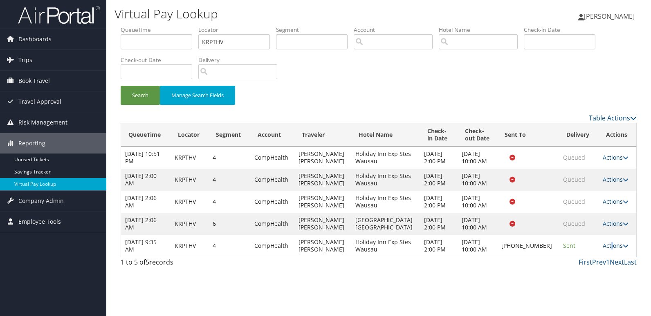
click at [606, 249] on td "Actions Resend Logs Delivery Information View Itinerary" at bounding box center [617, 246] width 38 height 22
drag, startPoint x: 606, startPoint y: 249, endPoint x: 610, endPoint y: 244, distance: 6.4
click at [610, 242] on link "Actions" at bounding box center [616, 246] width 26 height 8
click at [578, 276] on link "Logs" at bounding box center [586, 272] width 70 height 14
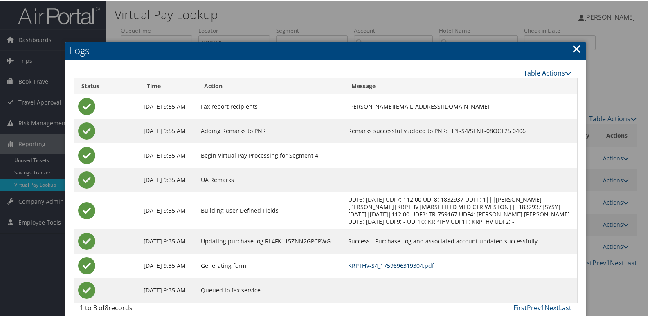
click at [398, 262] on link "KRPTHV-S4_1759896319304.pdf" at bounding box center [391, 265] width 86 height 8
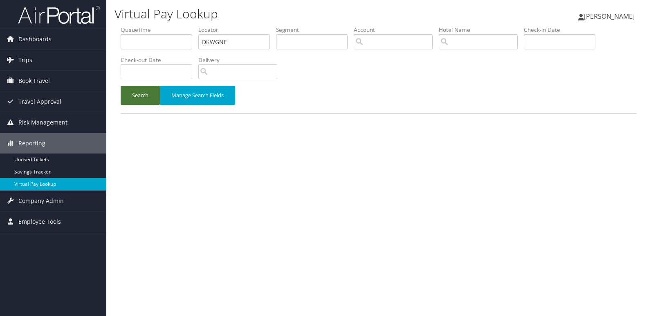
click at [141, 99] on button "Search" at bounding box center [140, 95] width 39 height 19
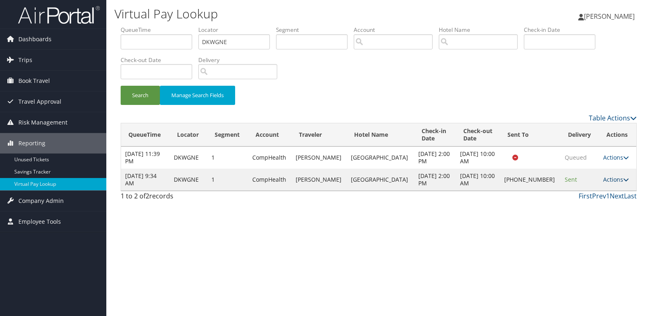
click at [603, 182] on link "Actions" at bounding box center [616, 180] width 26 height 8
click at [584, 205] on link "Logs" at bounding box center [586, 206] width 70 height 14
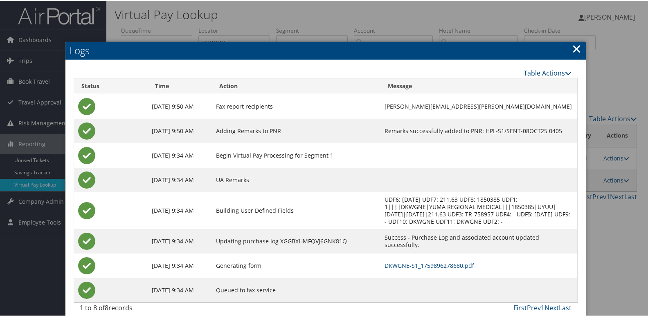
scroll to position [9, 0]
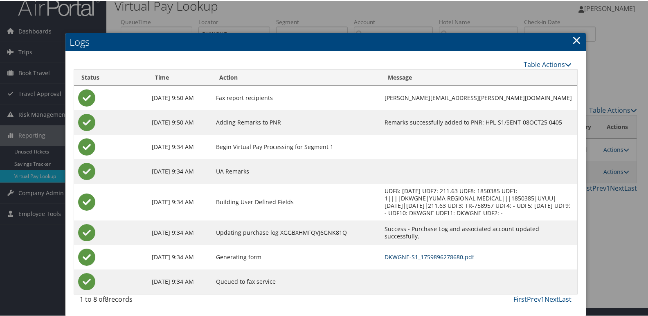
click at [407, 254] on link "DKWGNE-S1_1759896278680.pdf" at bounding box center [429, 257] width 90 height 8
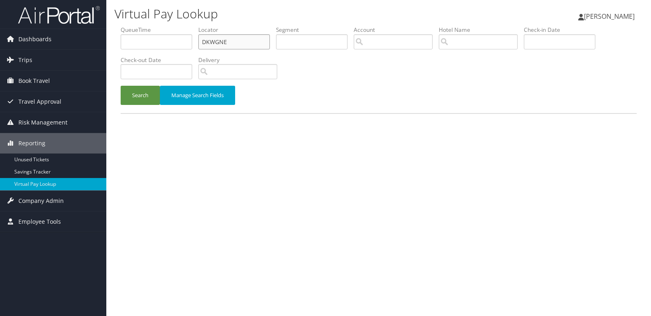
drag, startPoint x: 200, startPoint y: 40, endPoint x: 185, endPoint y: 40, distance: 15.1
click at [185, 26] on ul "QueueTime Locator DKWGNE Segment Account Traveler Hotel Name Check-in Date Chec…" at bounding box center [379, 26] width 516 height 0
paste input "QFCBWD"
type input "QFCBWD"
click at [121, 86] on button "Search" at bounding box center [140, 95] width 39 height 19
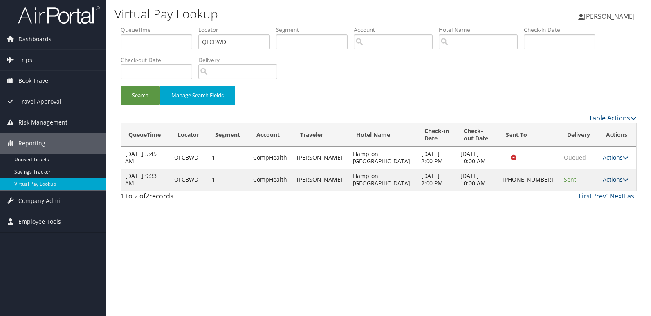
click at [607, 180] on link "Actions" at bounding box center [616, 180] width 26 height 8
click at [574, 208] on link "Logs" at bounding box center [587, 206] width 70 height 14
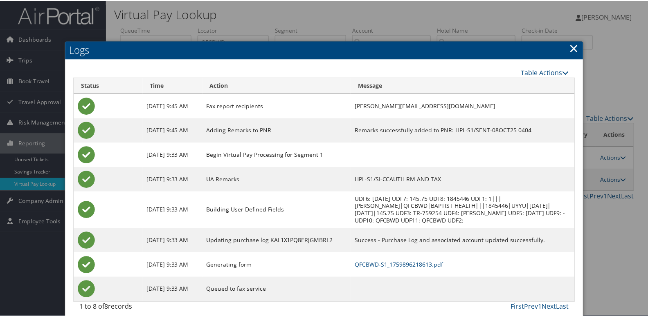
scroll to position [9, 0]
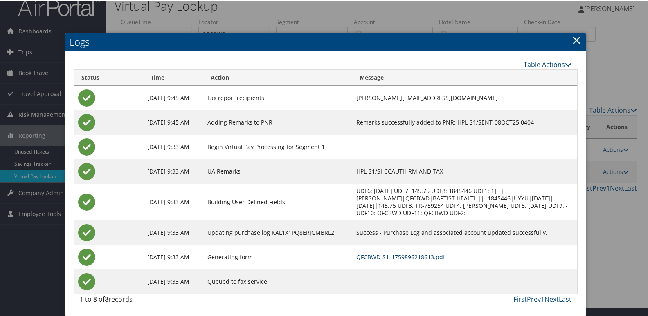
click at [423, 257] on link "QFCBWD-S1_1759896218613.pdf" at bounding box center [400, 257] width 89 height 8
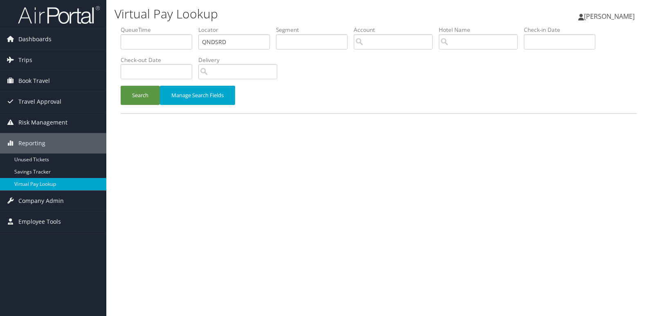
click at [136, 26] on ul "QueueTime Locator QNDSRD Segment Account Traveler Hotel Name Check-in Date Chec…" at bounding box center [379, 26] width 516 height 0
type input "HLAZZS"
click at [125, 94] on button "Search" at bounding box center [140, 95] width 39 height 19
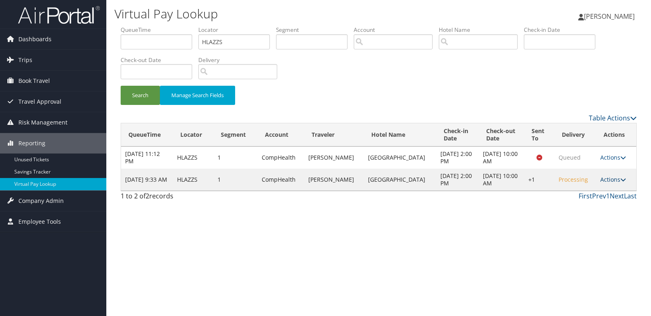
click at [614, 181] on link "Actions" at bounding box center [613, 180] width 26 height 8
click at [582, 213] on link "Delivery Information" at bounding box center [588, 220] width 70 height 14
drag, startPoint x: 541, startPoint y: 217, endPoint x: 562, endPoint y: 206, distance: 24.0
click at [544, 214] on div "Virtual Pay Lookup Luke Perry Luke Perry My Settings Travel Agency Contacts Vie…" at bounding box center [378, 158] width 544 height 316
click at [604, 177] on link "Actions" at bounding box center [613, 180] width 26 height 8
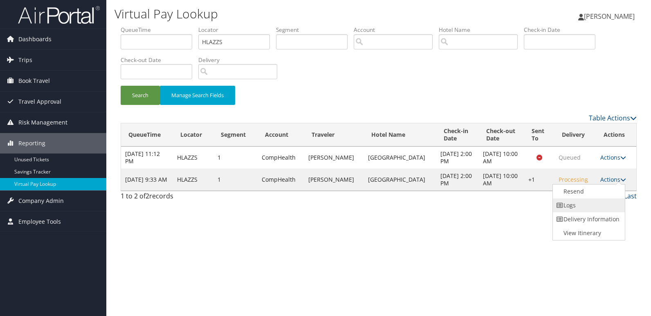
click at [580, 204] on link "Logs" at bounding box center [588, 206] width 70 height 14
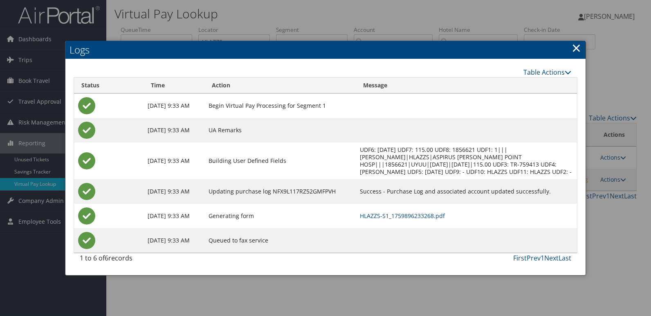
click at [436, 217] on td "HLAZZS-S1_1759896233268.pdf" at bounding box center [466, 216] width 221 height 25
drag, startPoint x: 435, startPoint y: 222, endPoint x: 479, endPoint y: 253, distance: 53.3
click at [435, 220] on link "HLAZZS-S1_1759896233268.pdf" at bounding box center [402, 216] width 85 height 8
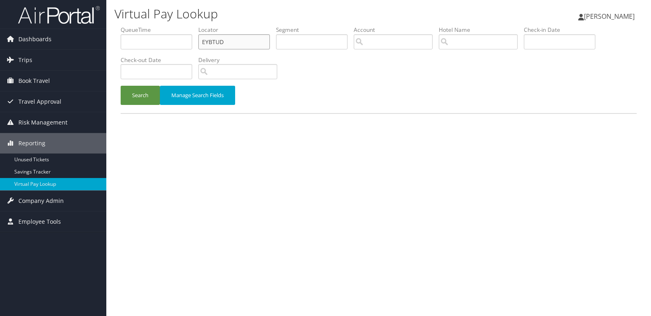
drag, startPoint x: 0, startPoint y: 0, endPoint x: 123, endPoint y: 44, distance: 131.1
click at [123, 26] on ul "QueueTime Locator EYBTUD Segment Account Traveler Hotel Name Check-in Date Chec…" at bounding box center [379, 26] width 516 height 0
paste input "OSJFYQ"
type input "OSJFYQ"
click at [121, 86] on button "Search" at bounding box center [140, 95] width 39 height 19
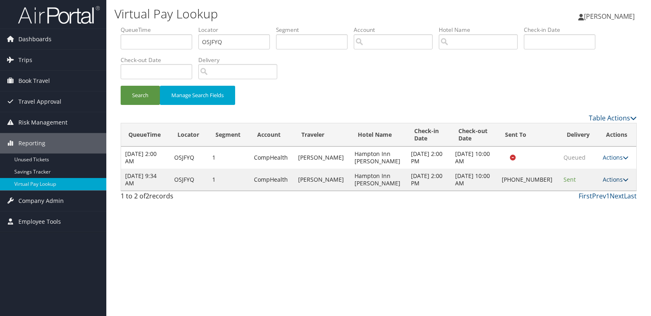
click at [608, 181] on link "Actions" at bounding box center [616, 180] width 26 height 8
click at [575, 205] on link "Logs" at bounding box center [587, 206] width 70 height 14
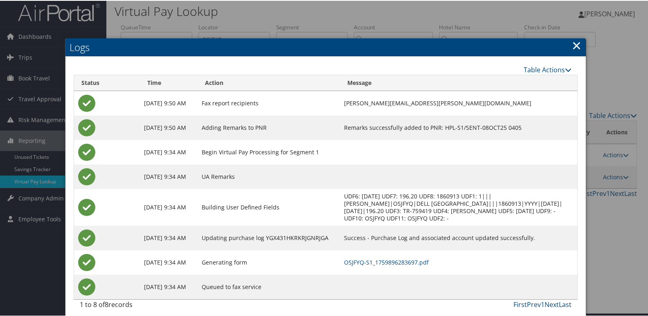
scroll to position [9, 0]
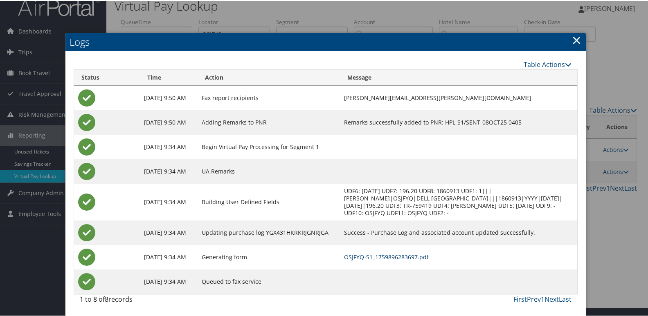
click at [421, 260] on link "OSJFYQ-S1_1759896283697.pdf" at bounding box center [386, 257] width 85 height 8
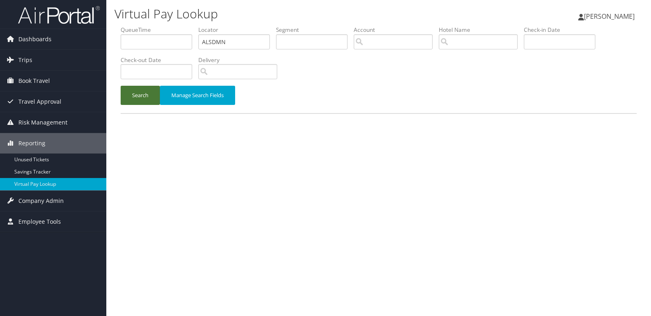
click at [125, 93] on button "Search" at bounding box center [140, 95] width 39 height 19
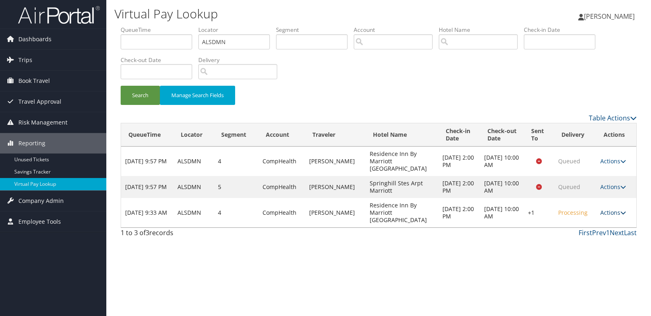
click at [603, 209] on link "Actions" at bounding box center [613, 213] width 26 height 8
click at [581, 211] on link "Resend" at bounding box center [588, 214] width 70 height 14
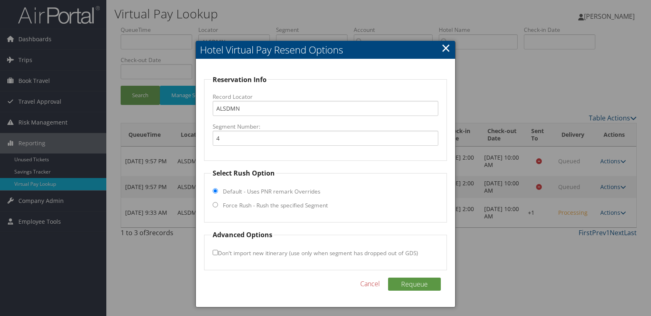
click at [248, 202] on label "Force Rush - Rush the specified Segment" at bounding box center [275, 206] width 105 height 8
click at [218, 202] on input "Force Rush - Rush the specified Segment" at bounding box center [215, 204] width 5 height 5
radio input "true"
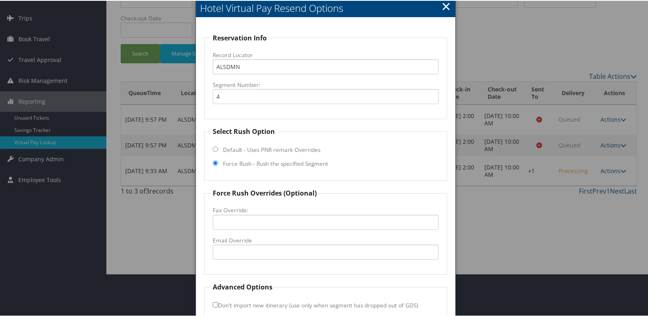
scroll to position [85, 0]
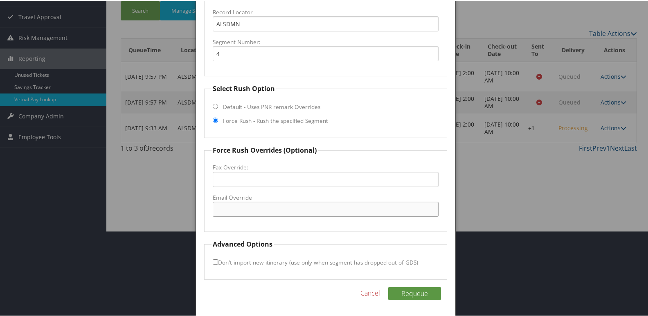
click at [247, 211] on input "Email Override" at bounding box center [326, 208] width 226 height 15
drag, startPoint x: 299, startPoint y: 211, endPoint x: 150, endPoint y: 211, distance: 148.4
click at [150, 211] on body "Menu Dashboards ► AirPortal 360™ (Manager) My Travel Dashboard Trips ► Airtiner…" at bounding box center [325, 73] width 651 height 316
type input "[EMAIL_ADDRESS][DOMAIN_NAME]"
click at [406, 289] on button "Requeue" at bounding box center [414, 293] width 53 height 13
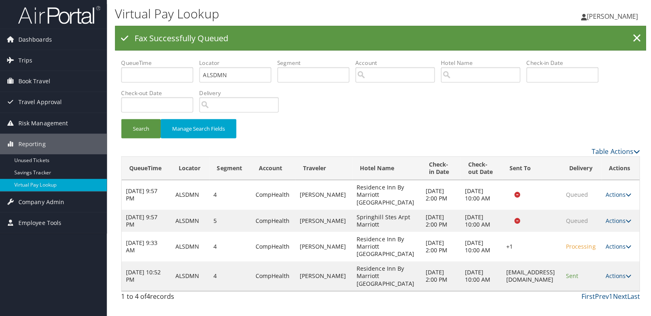
scroll to position [0, 0]
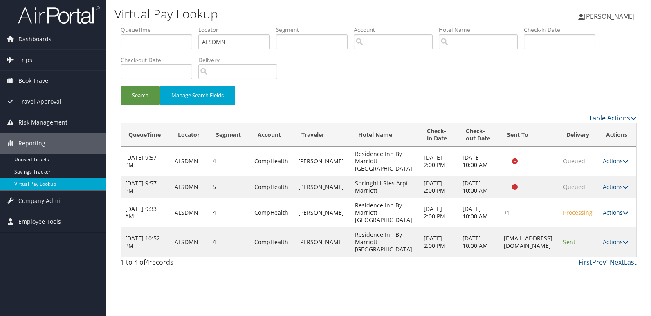
click at [611, 243] on td "Actions Resend Logs View Itinerary" at bounding box center [617, 242] width 38 height 29
click at [617, 246] on link "Actions" at bounding box center [616, 242] width 26 height 8
click at [606, 271] on link "Logs" at bounding box center [602, 276] width 52 height 14
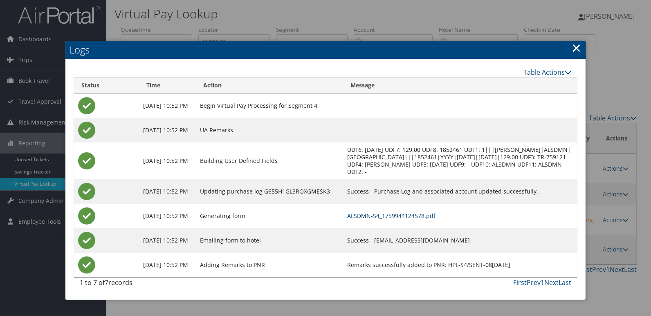
click at [430, 218] on link "ALSDMN-S4_1759944124578.pdf" at bounding box center [391, 216] width 88 height 8
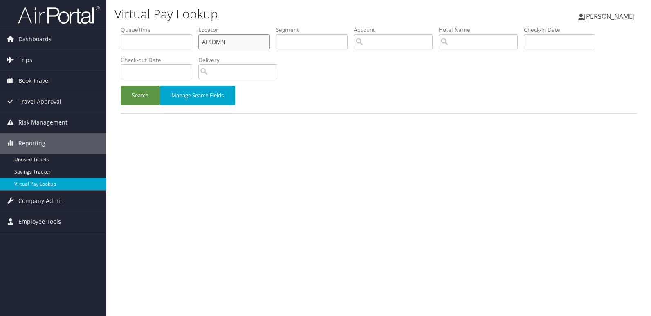
drag, startPoint x: 229, startPoint y: 40, endPoint x: 192, endPoint y: 42, distance: 37.3
click at [192, 26] on ul "QueueTime Locator ALSDMN Segment Account Traveler Hotel Name Check-in Date Chec…" at bounding box center [379, 26] width 516 height 0
paste input "COOZJM"
type input "COOZJM"
click at [131, 99] on button "Search" at bounding box center [140, 95] width 39 height 19
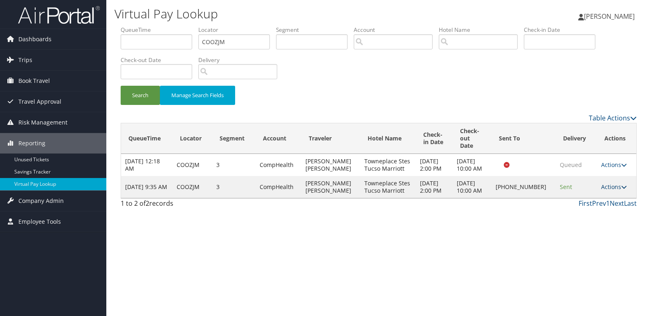
click at [603, 190] on link "Actions" at bounding box center [614, 187] width 26 height 8
click at [585, 216] on link "Logs" at bounding box center [587, 217] width 70 height 14
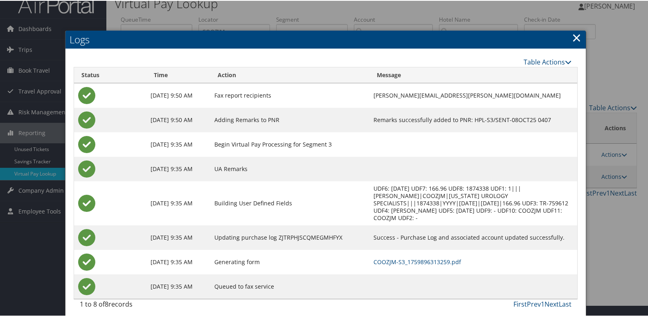
scroll to position [16, 0]
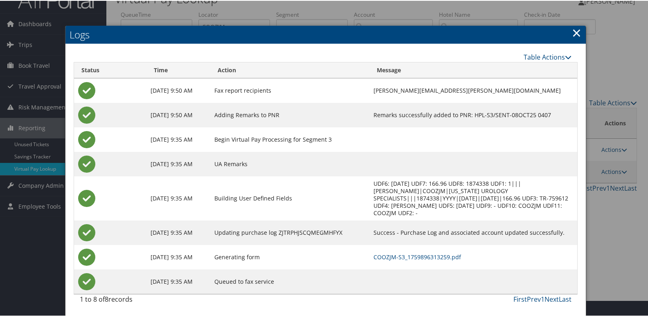
click at [426, 252] on td "COOZJM-S3_1759896313259.pdf" at bounding box center [472, 256] width 207 height 25
click at [398, 256] on link "COOZJM-S3_1759896313259.pdf" at bounding box center [416, 257] width 87 height 8
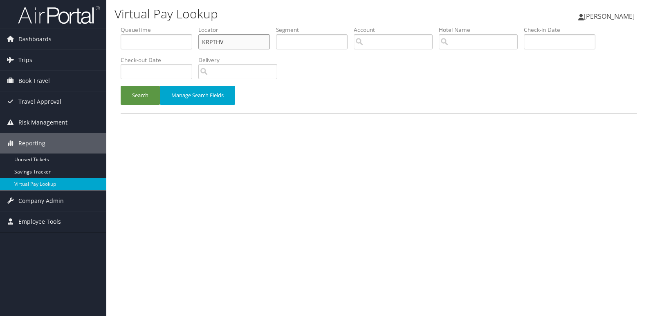
drag, startPoint x: 233, startPoint y: 38, endPoint x: 176, endPoint y: 39, distance: 57.2
click at [176, 26] on ul "QueueTime Locator KRPTHV Segment Account Traveler Hotel Name Check-in Date Chec…" at bounding box center [379, 26] width 516 height 0
paste input "EEIUXD"
type input "EEIUXD"
click at [121, 86] on button "Search" at bounding box center [140, 95] width 39 height 19
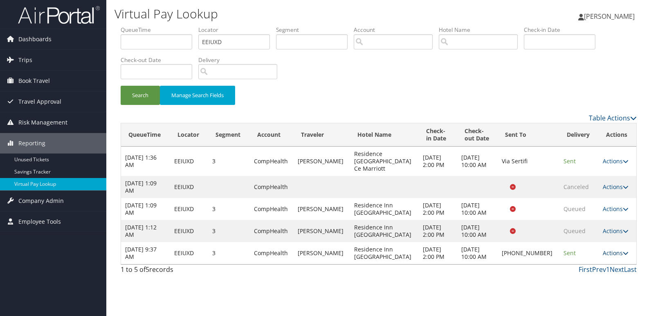
click at [603, 249] on link "Actions" at bounding box center [616, 253] width 26 height 8
click at [588, 269] on link "Logs" at bounding box center [586, 272] width 70 height 14
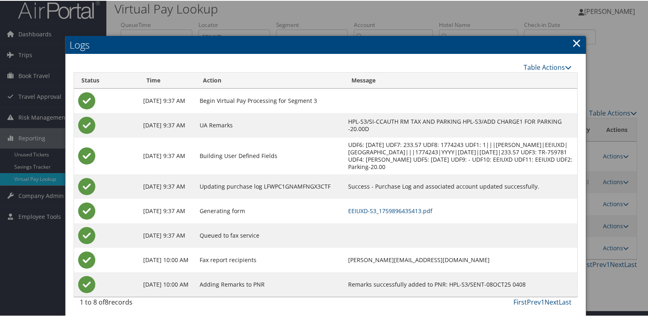
scroll to position [16, 0]
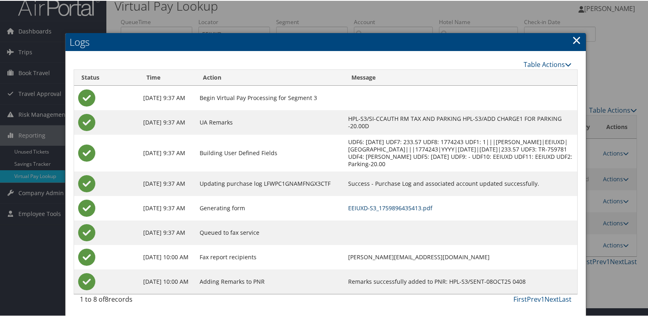
click at [421, 206] on link "EEIUXD-S3_1759896435413.pdf" at bounding box center [390, 208] width 84 height 8
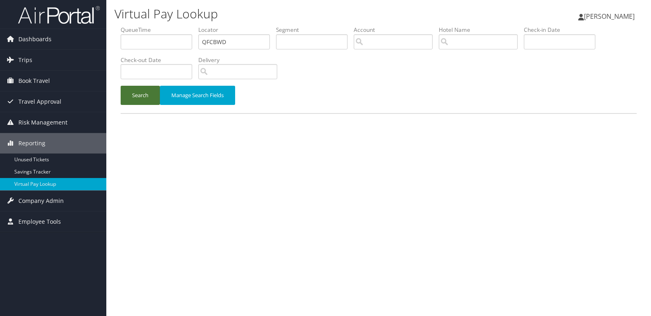
click at [135, 99] on button "Search" at bounding box center [140, 95] width 39 height 19
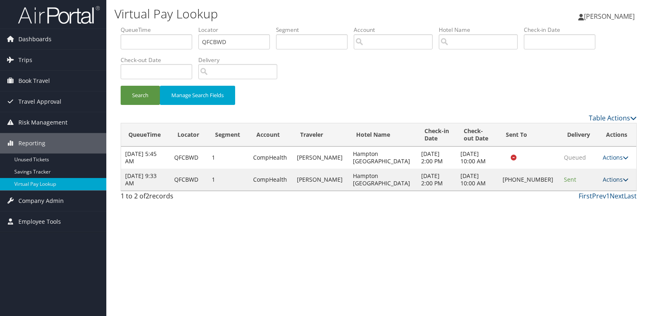
click at [603, 181] on link "Actions" at bounding box center [616, 180] width 26 height 8
click at [585, 203] on link "Logs" at bounding box center [587, 206] width 70 height 14
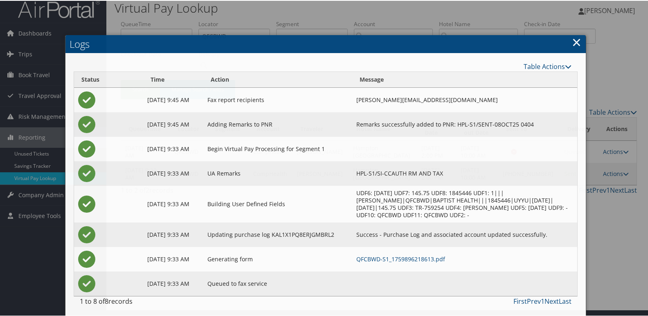
scroll to position [9, 0]
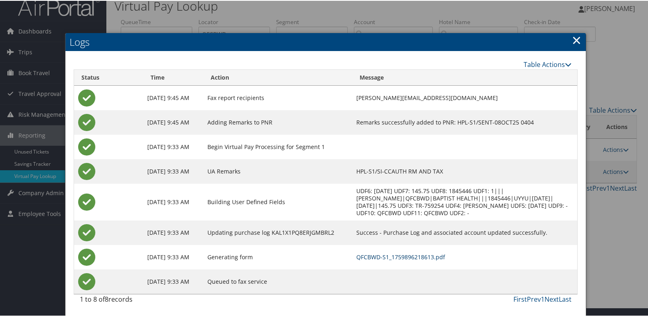
click at [410, 257] on link "QFCBWD-S1_1759896218613.pdf" at bounding box center [400, 257] width 89 height 8
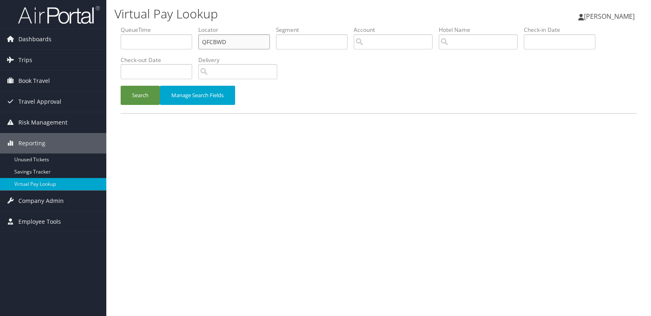
drag, startPoint x: 227, startPoint y: 43, endPoint x: 143, endPoint y: 43, distance: 84.2
click at [143, 26] on ul "QueueTime Locator QFCBWD Segment Account Traveler Hotel Name Check-in Date Chec…" at bounding box center [379, 26] width 516 height 0
paste input "EEIUX"
type input "EEIUXD"
click at [119, 99] on div "Search Manage Search Fields" at bounding box center [378, 99] width 528 height 27
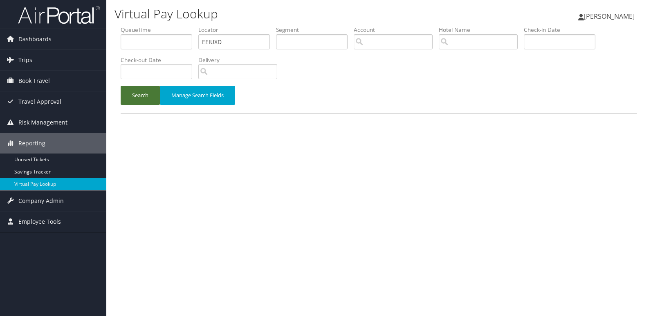
click at [137, 103] on button "Search" at bounding box center [140, 95] width 39 height 19
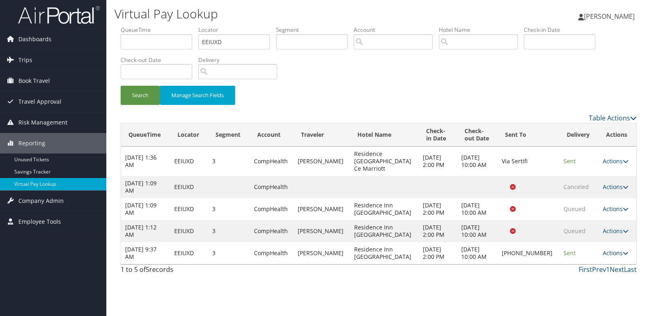
click at [605, 249] on link "Actions" at bounding box center [616, 253] width 26 height 8
click at [586, 265] on link "Logs" at bounding box center [586, 272] width 70 height 14
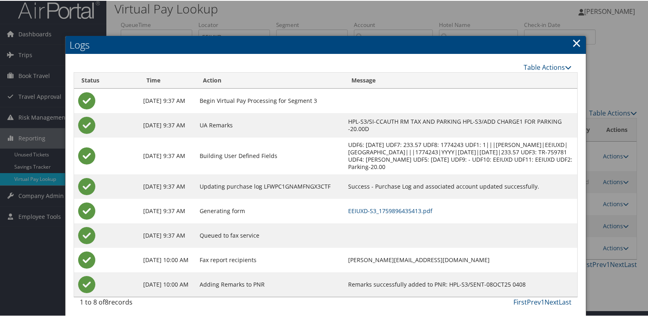
scroll to position [16, 0]
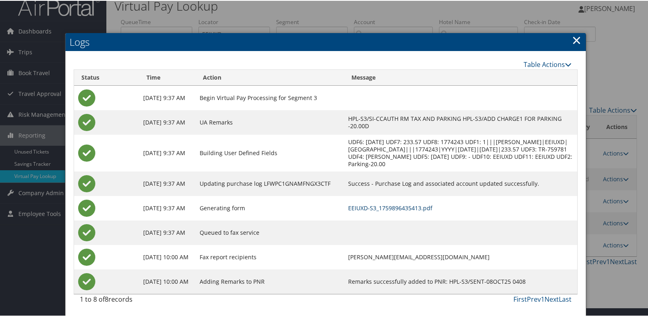
click at [421, 207] on link "EEIUXD-S3_1759896435413.pdf" at bounding box center [390, 208] width 84 height 8
